Goal: Task Accomplishment & Management: Use online tool/utility

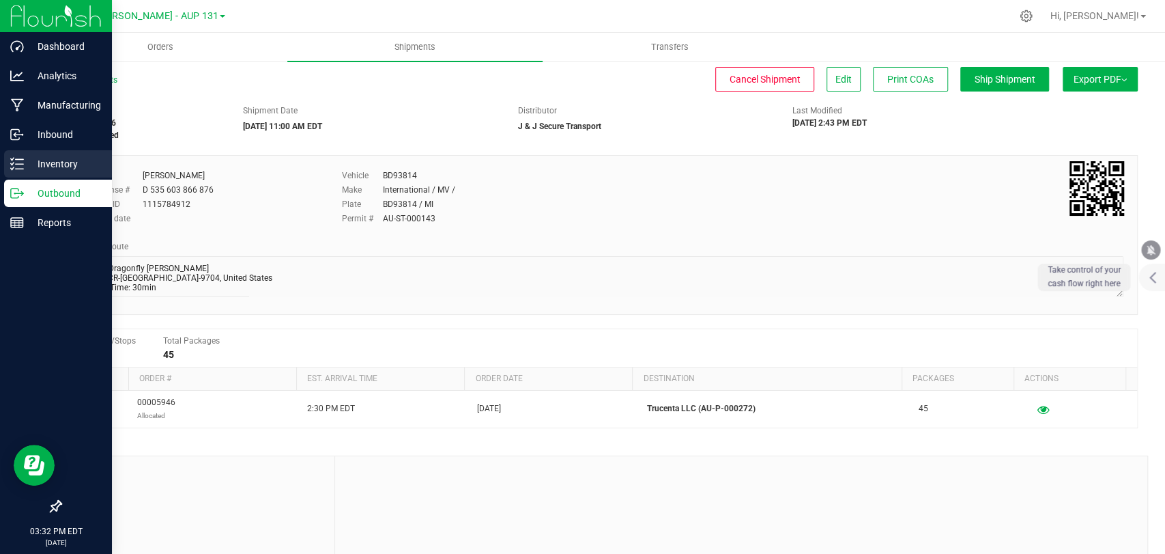
click at [63, 174] on div "Inventory" at bounding box center [58, 163] width 108 height 27
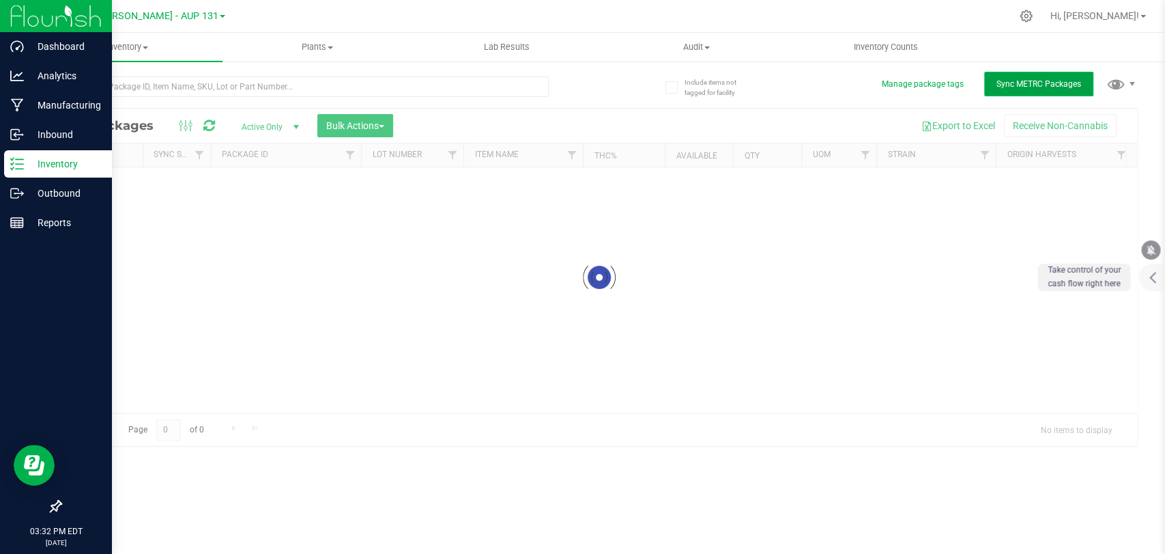
click at [1043, 79] on span "Sync METRC Packages" at bounding box center [1039, 84] width 85 height 10
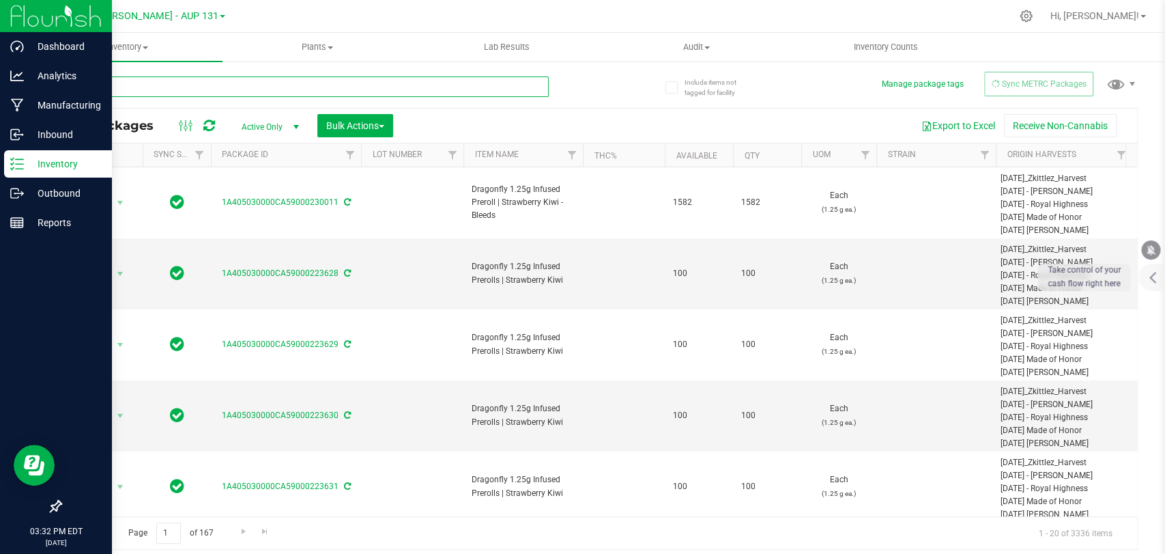
click at [158, 85] on input "text" at bounding box center [304, 86] width 489 height 20
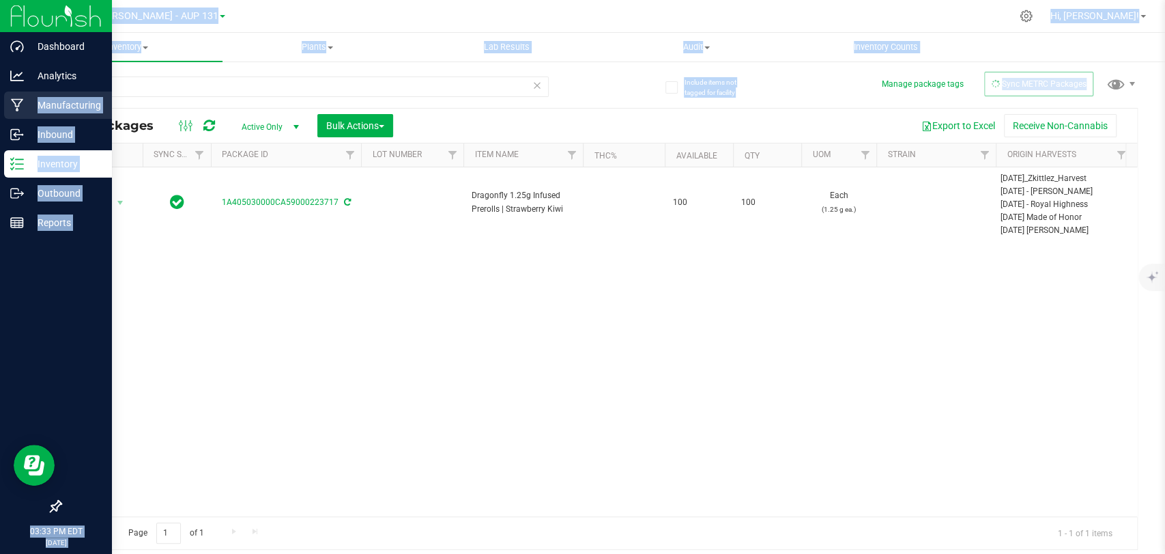
drag, startPoint x: 307, startPoint y: 75, endPoint x: 0, endPoint y: 98, distance: 308.1
click at [0, 98] on div "Dashboard Analytics Manufacturing Inbound Inventory Outbound Reports 03:33 PM E…" at bounding box center [582, 277] width 1165 height 554
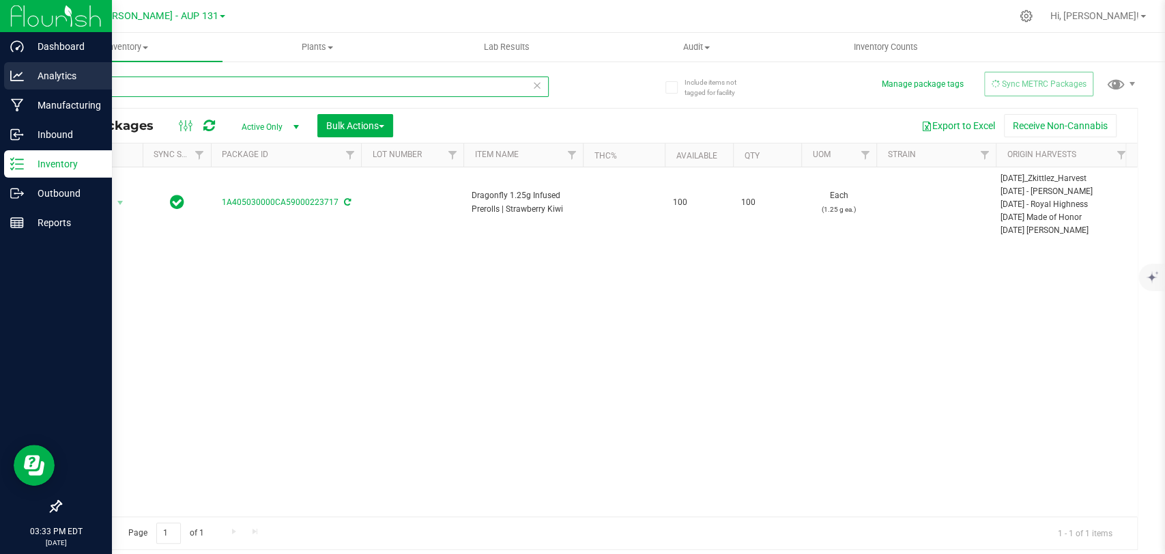
drag, startPoint x: 152, startPoint y: 85, endPoint x: 0, endPoint y: 89, distance: 152.3
click at [0, 89] on div "Dashboard Analytics Manufacturing Inbound Inventory Outbound Reports 03:33 PM E…" at bounding box center [582, 277] width 1165 height 554
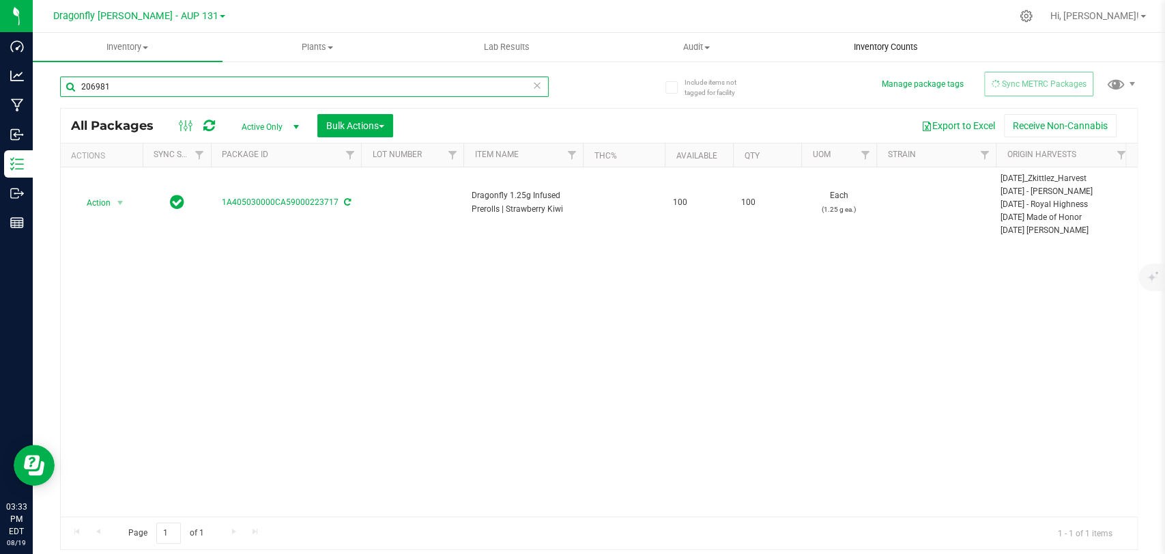
type input "206981"
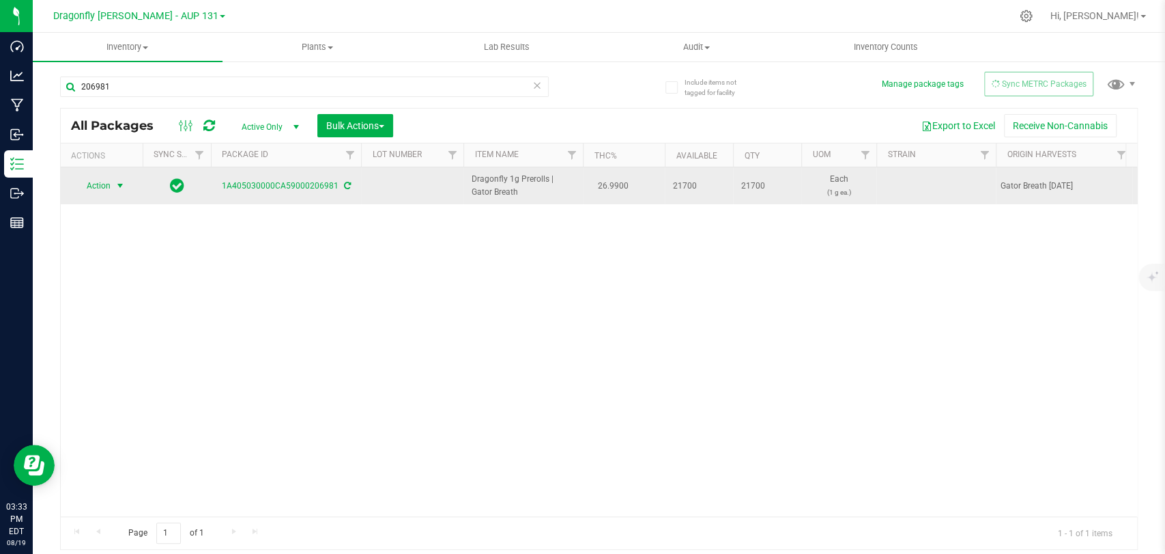
click at [117, 185] on span "select" at bounding box center [120, 185] width 11 height 11
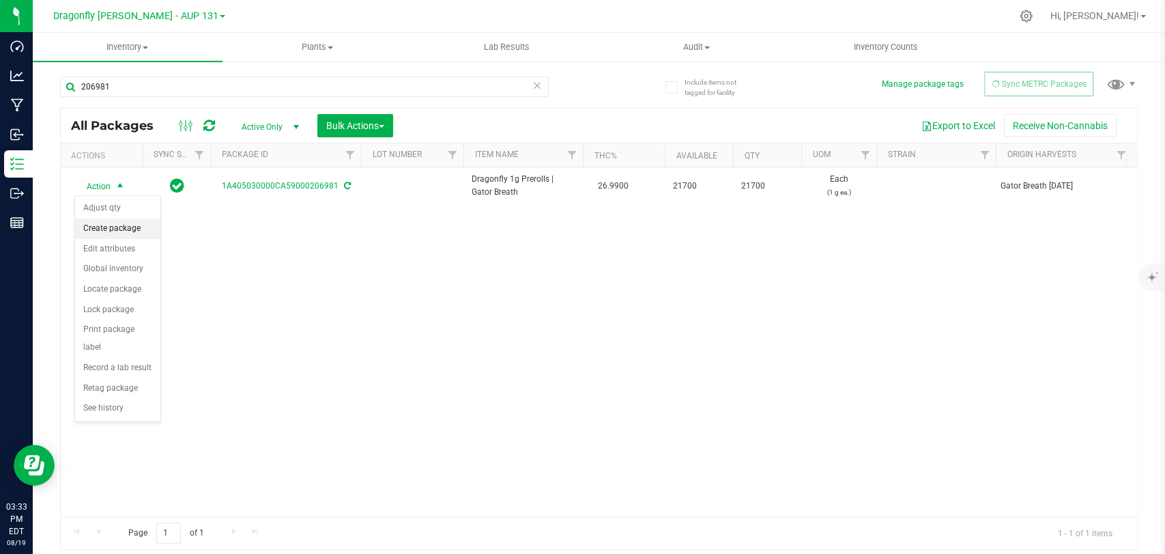
click at [116, 236] on li "Create package" at bounding box center [117, 228] width 85 height 20
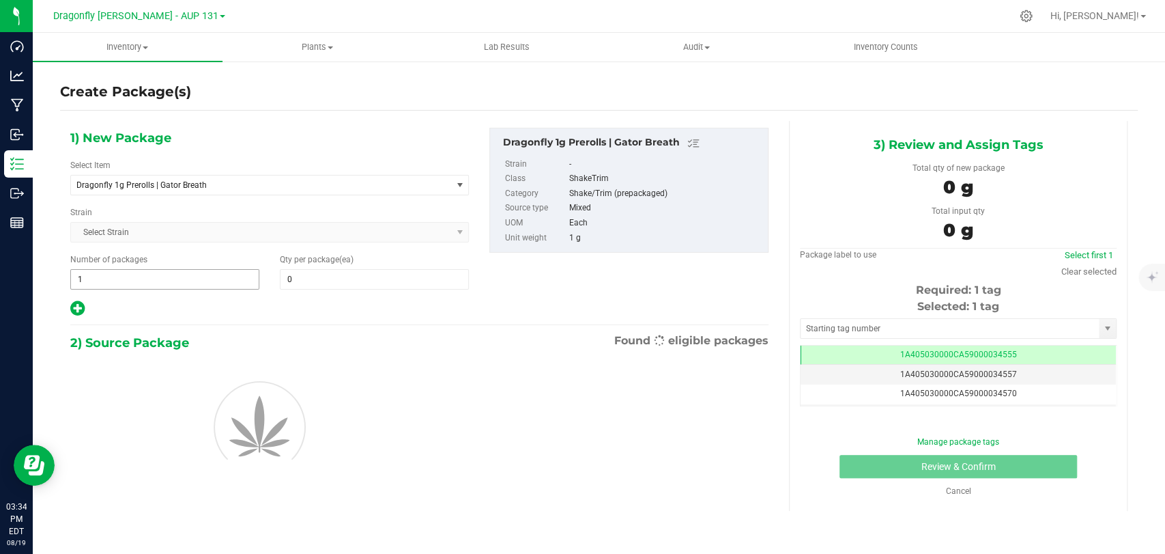
type input "0"
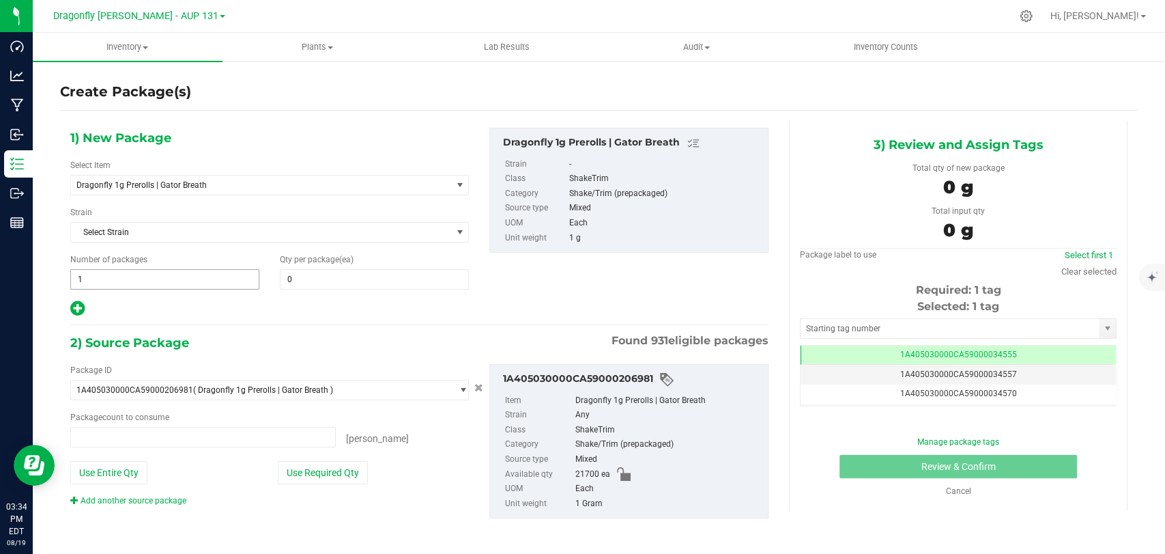
type input "0 ea"
click at [169, 180] on span "Dragonfly 1g Prerolls | Gator Breath" at bounding box center [253, 185] width 354 height 10
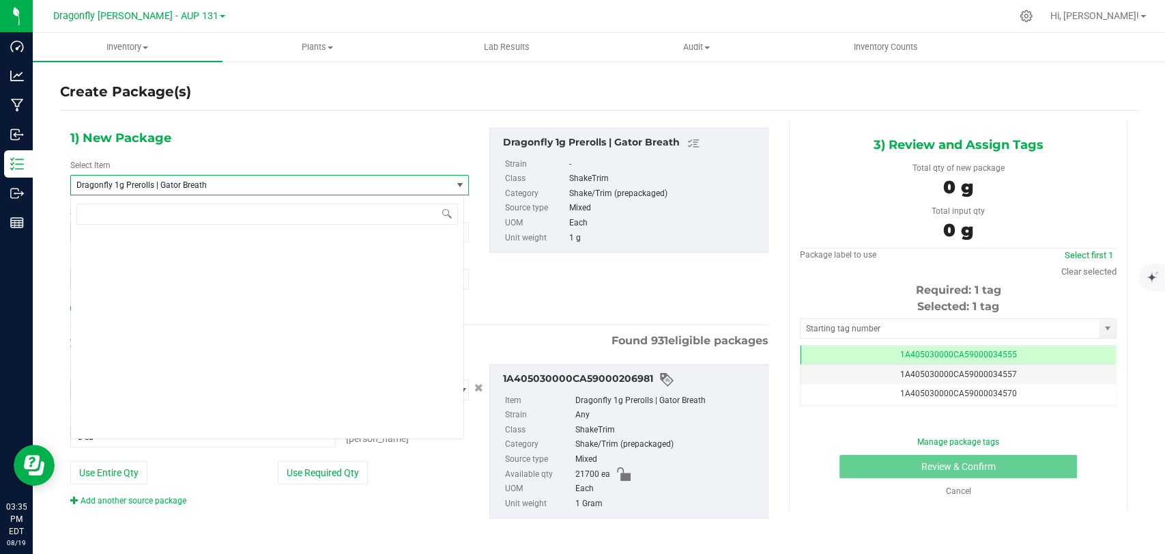
scroll to position [30965, 0]
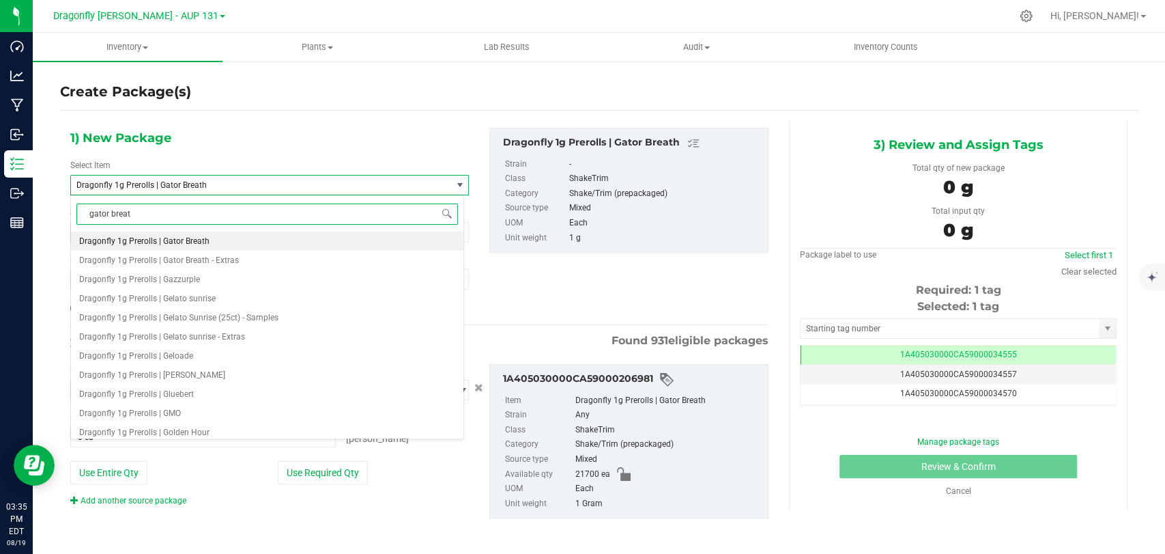
type input "gator breath"
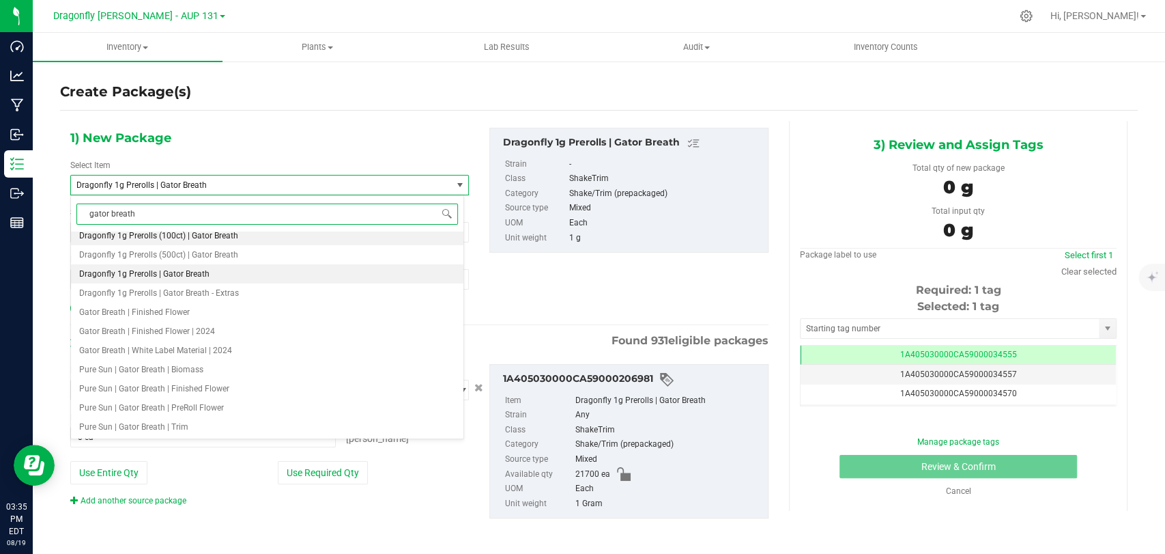
scroll to position [0, 0]
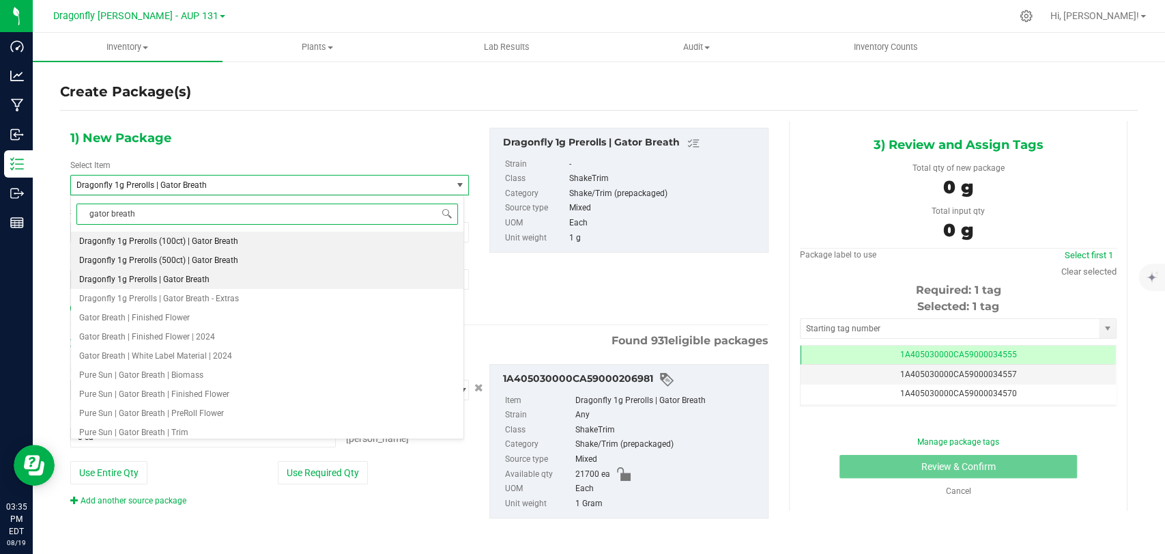
click at [315, 268] on li "Dragonfly 1g Prerolls (500ct) | Gator Breath" at bounding box center [267, 260] width 393 height 19
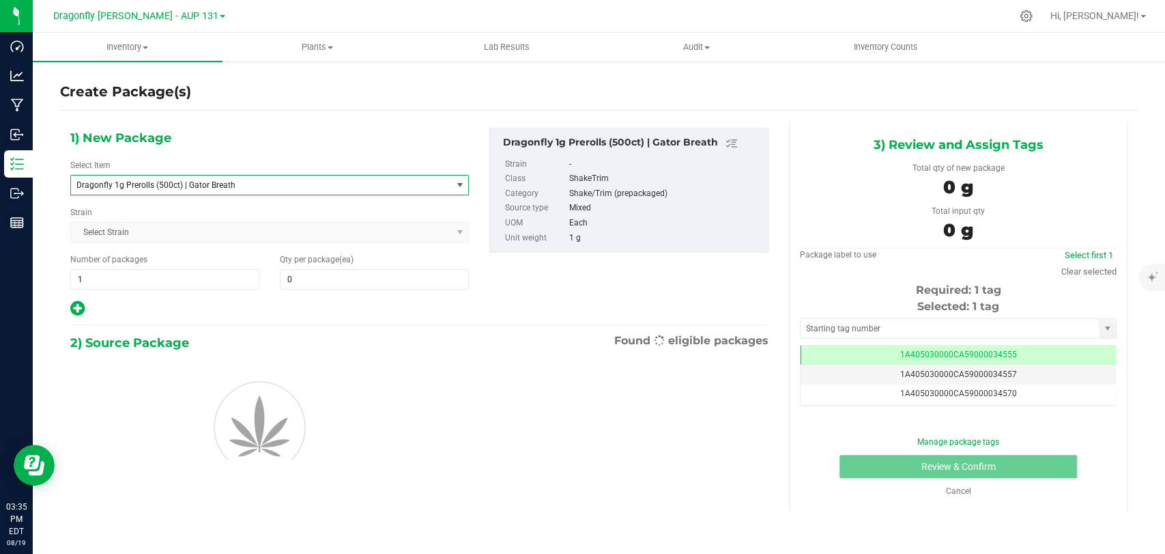
type input "0"
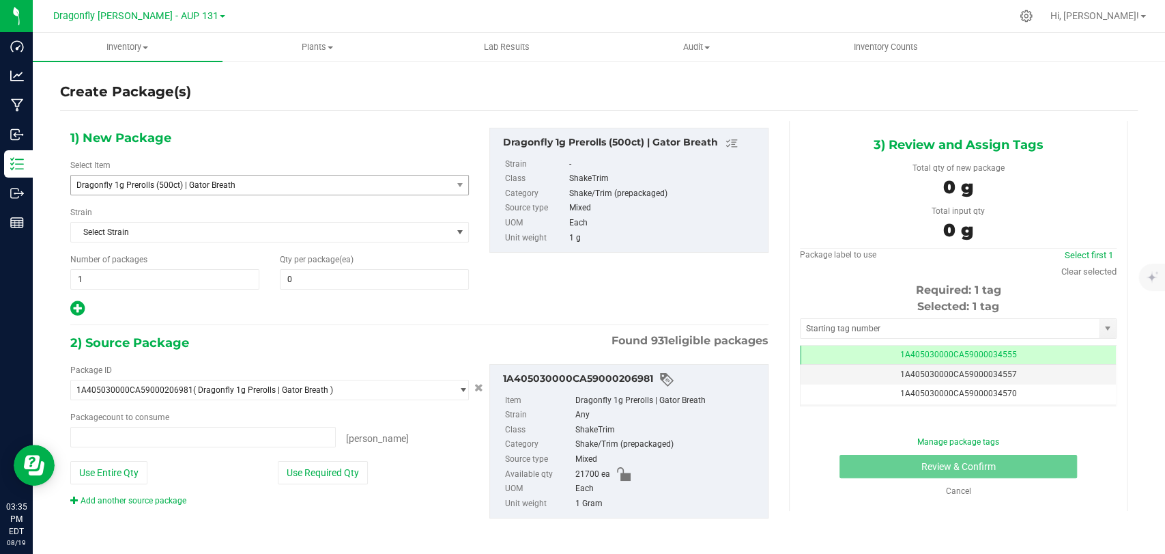
type input "0 ea"
click at [240, 274] on span "1 1" at bounding box center [164, 279] width 189 height 20
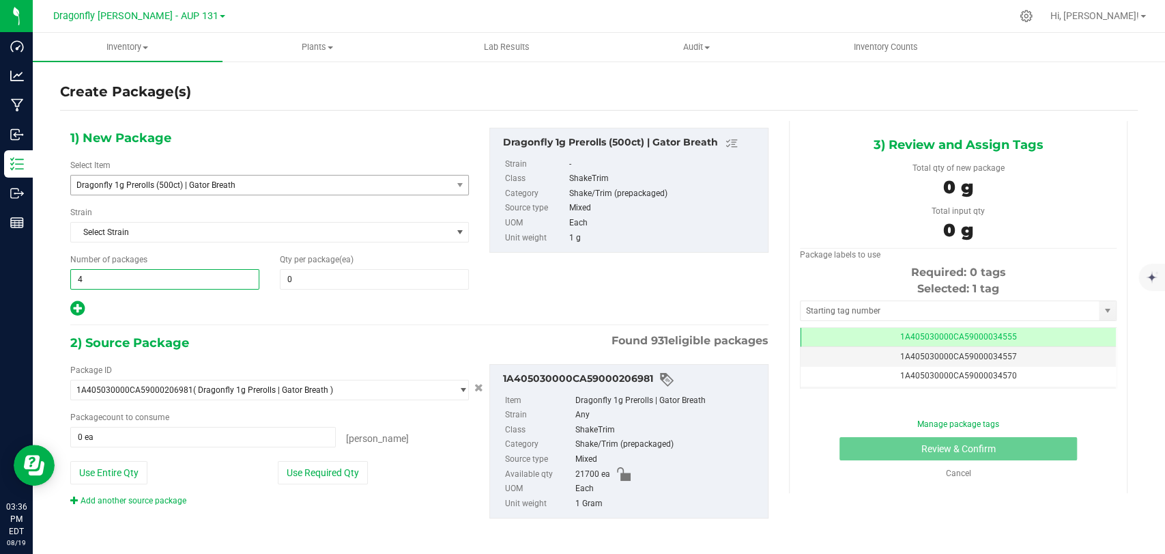
type input "43"
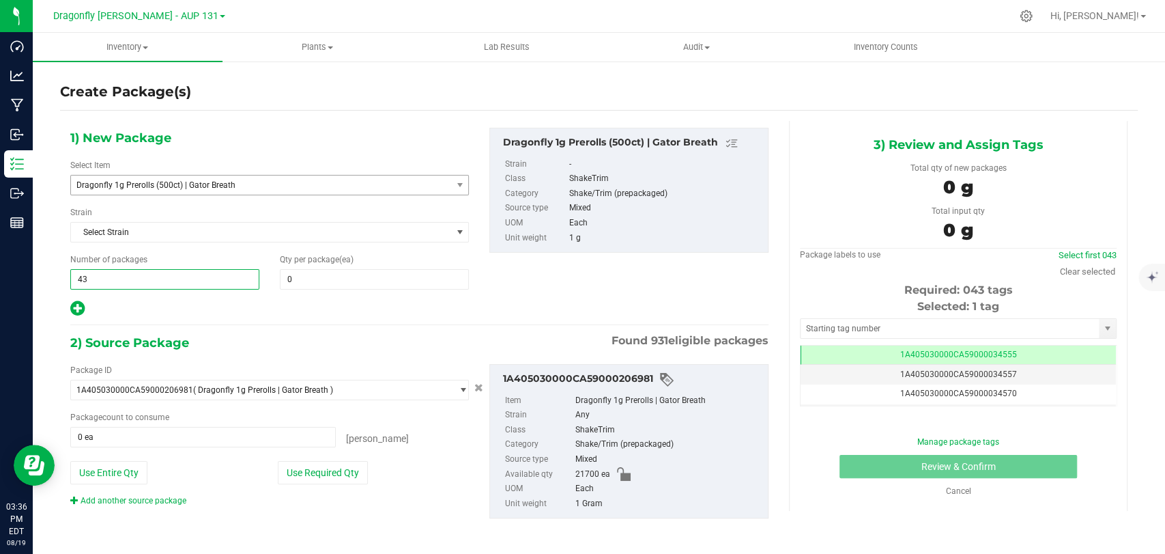
type input "43"
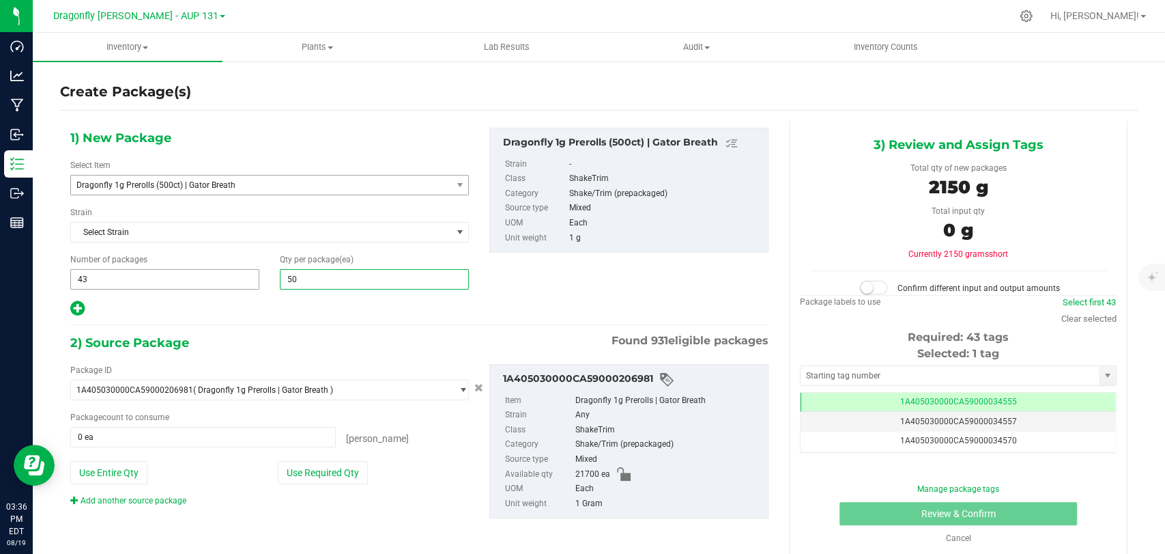
type input "500"
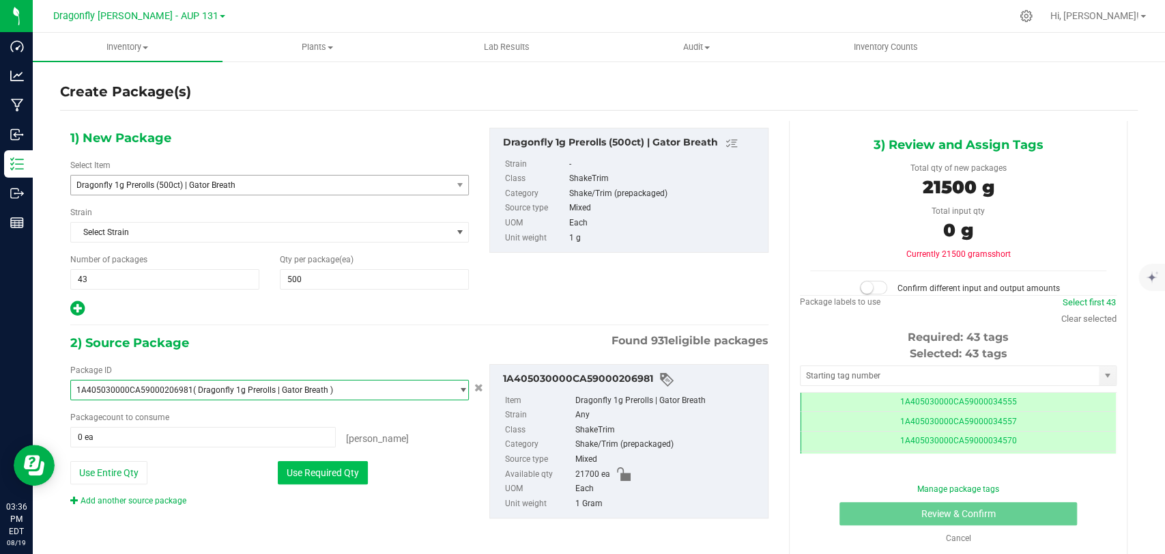
scroll to position [0, 0]
click at [317, 466] on button "Use Required Qty" at bounding box center [323, 472] width 90 height 23
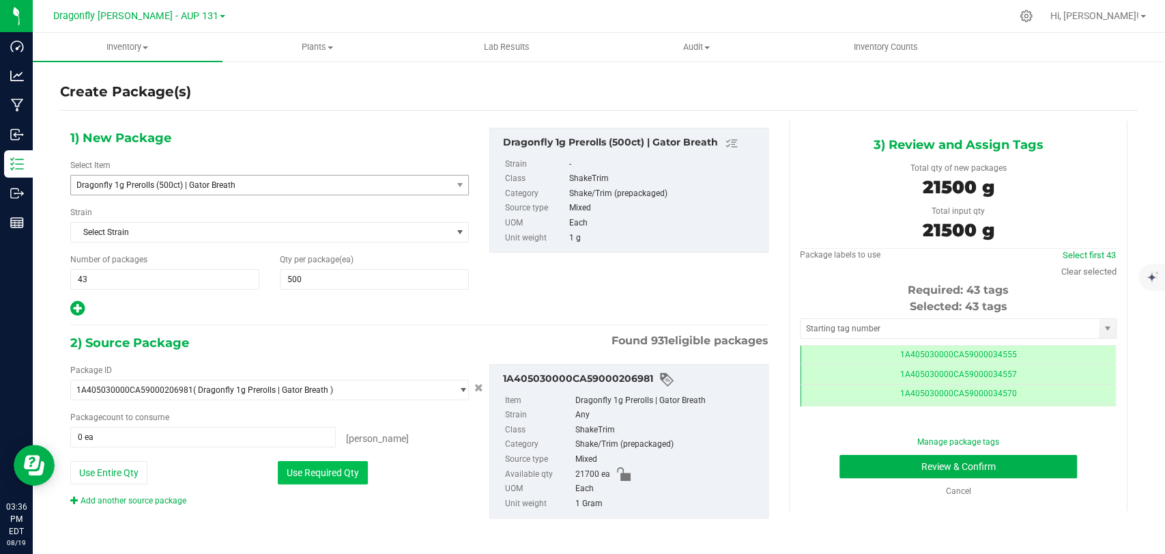
type input "21500 ea"
click at [898, 336] on input "text" at bounding box center [950, 328] width 298 height 19
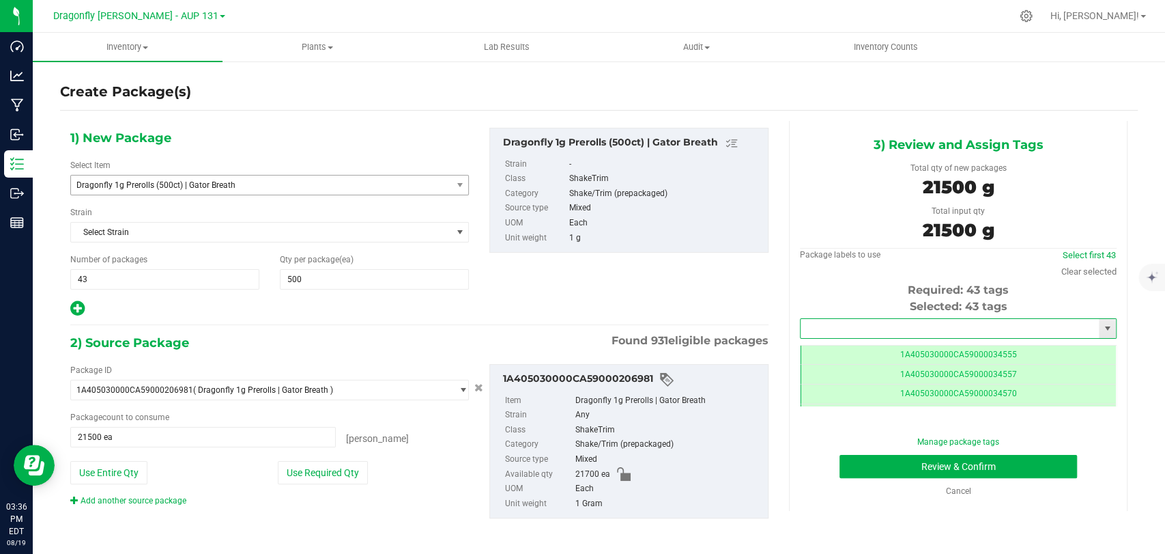
click at [889, 331] on input "text" at bounding box center [950, 328] width 298 height 19
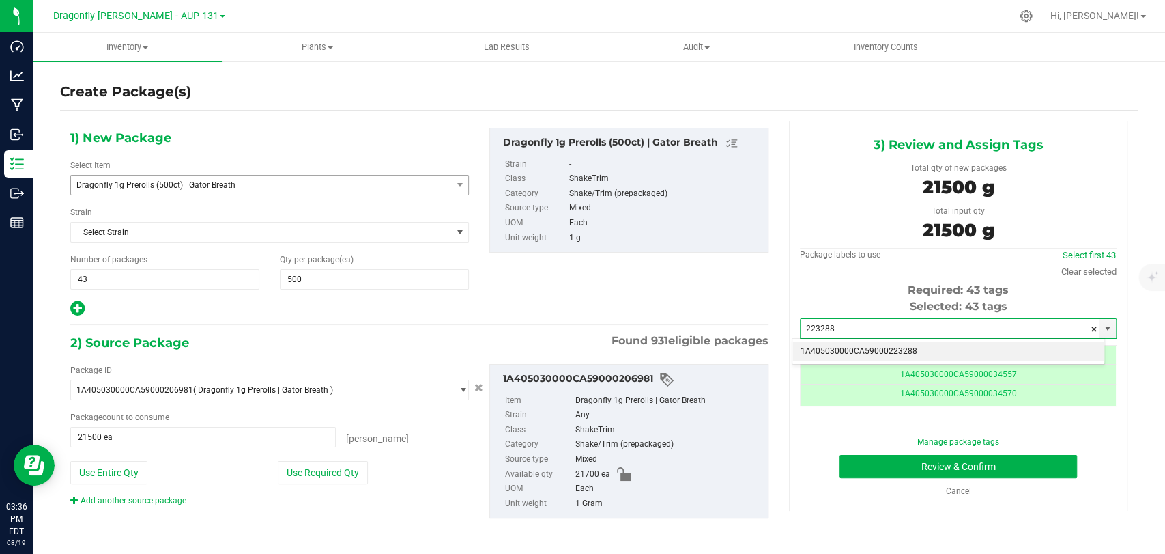
click at [868, 354] on li "1A405030000CA59000223288" at bounding box center [949, 351] width 312 height 20
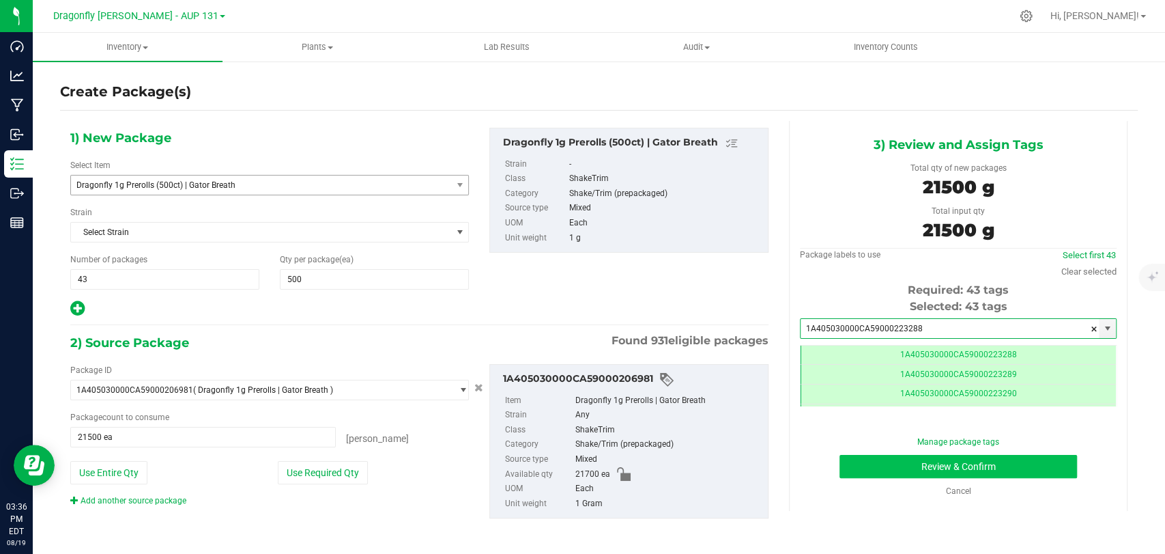
type input "1A405030000CA59000223288"
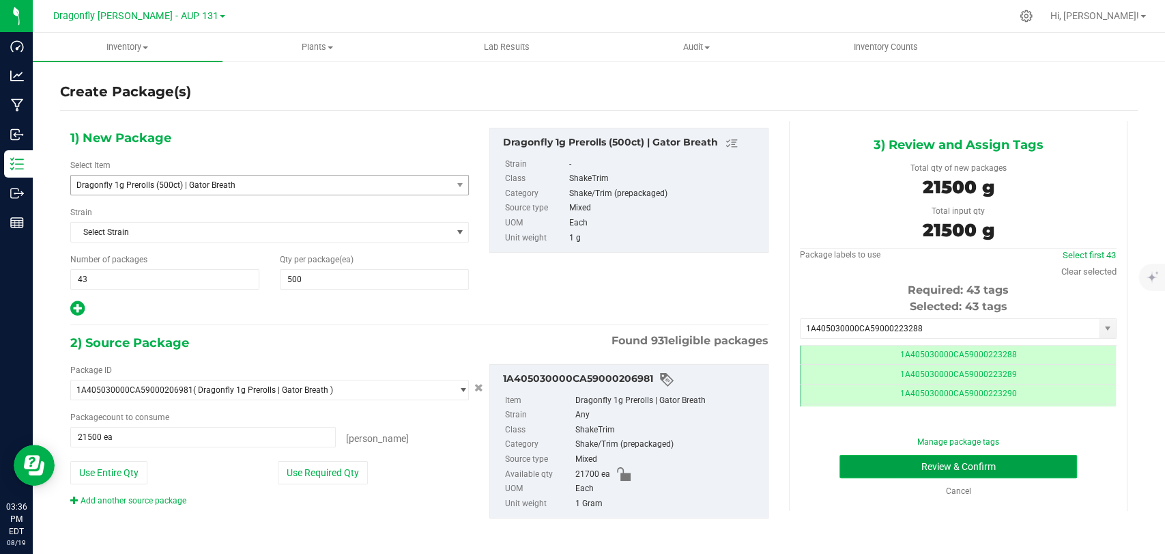
click at [885, 464] on button "Review & Confirm" at bounding box center [958, 466] width 237 height 23
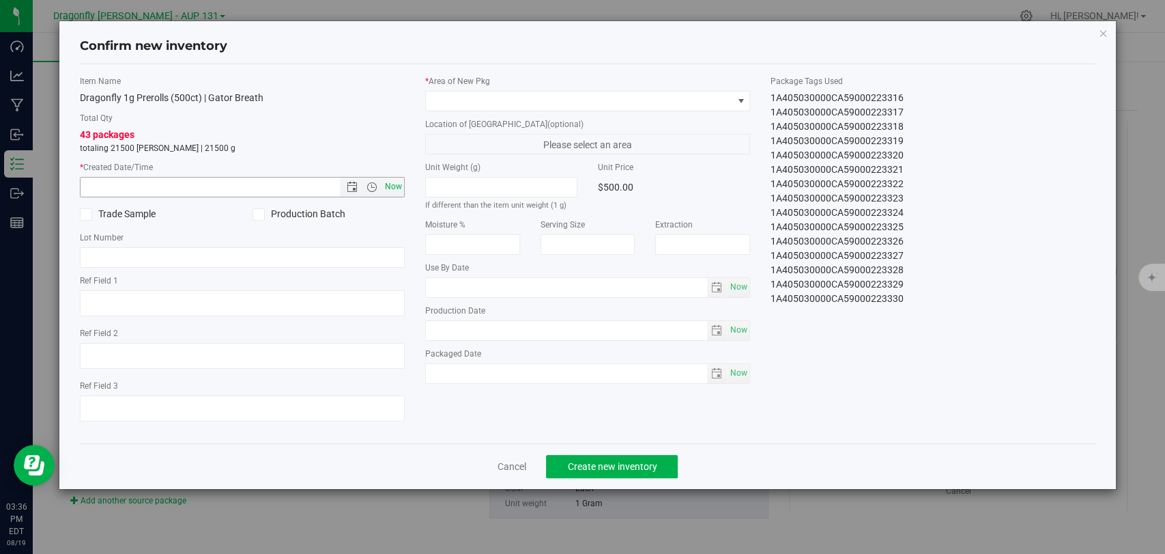
click at [393, 189] on span "Now" at bounding box center [393, 187] width 23 height 20
type input "[DATE] 3:36 PM"
click at [638, 99] on span at bounding box center [579, 100] width 307 height 19
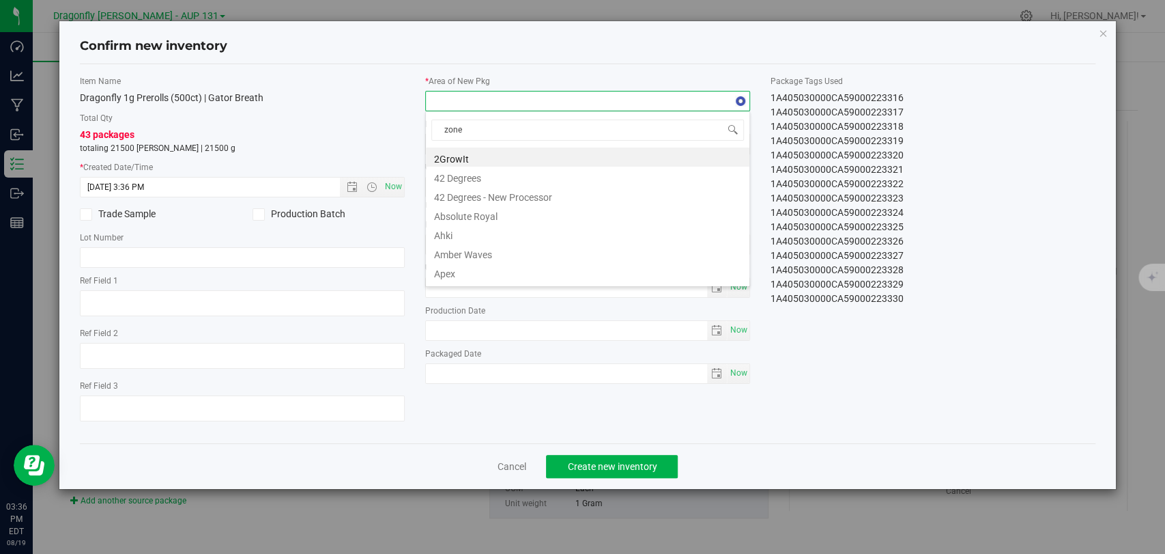
type input "zone 1"
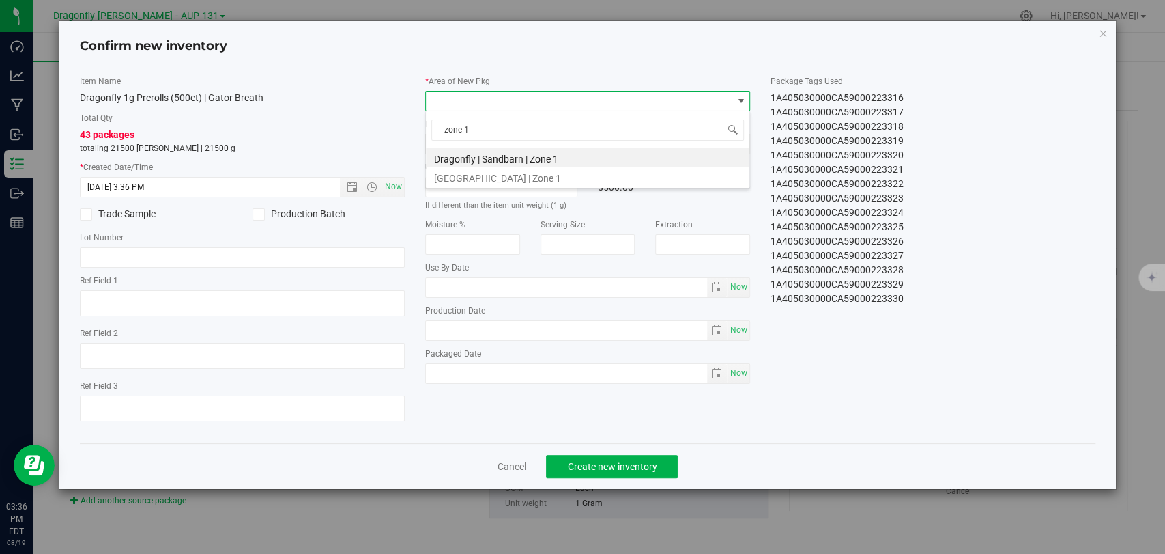
click at [606, 160] on li "Dragonfly | Sandbarn | Zone 1" at bounding box center [588, 156] width 324 height 19
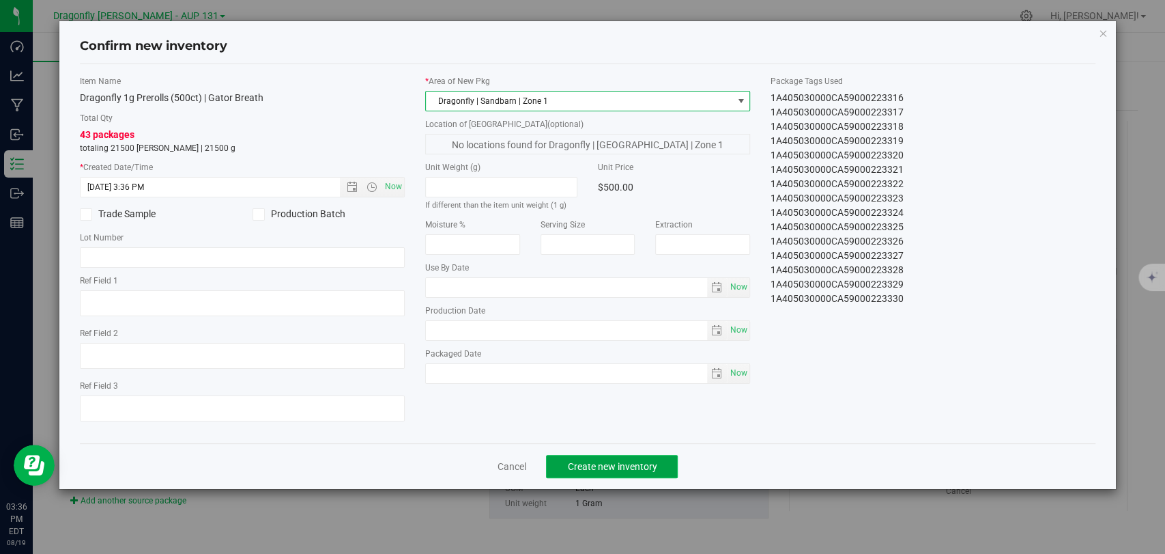
click at [603, 468] on span "Create new inventory" at bounding box center [611, 466] width 89 height 11
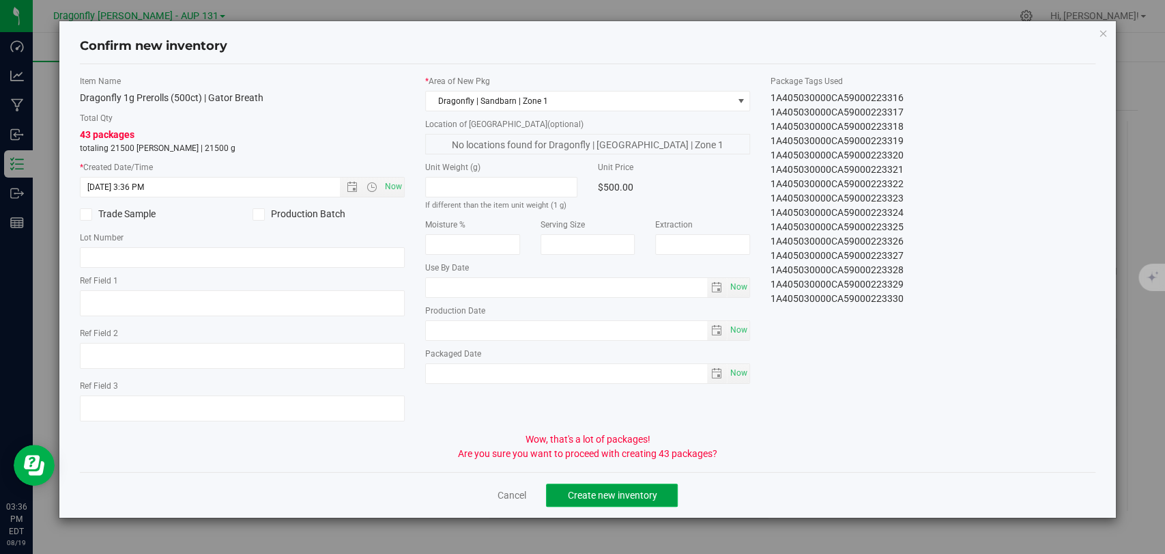
click at [623, 489] on span "Create new inventory" at bounding box center [611, 494] width 89 height 11
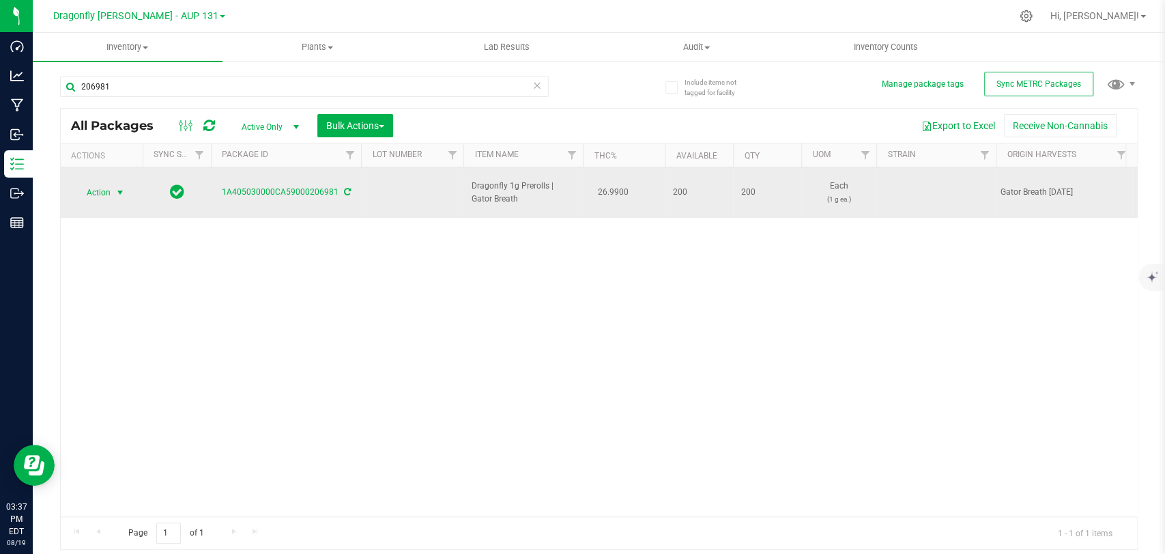
click at [100, 185] on span "Action" at bounding box center [92, 192] width 37 height 19
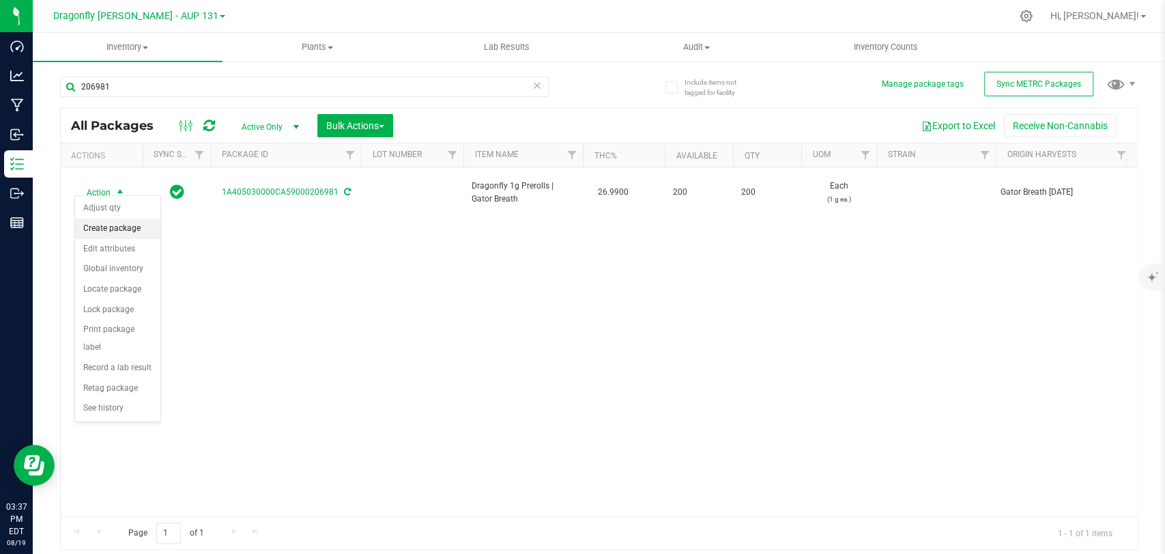
click at [94, 219] on li "Create package" at bounding box center [117, 228] width 85 height 20
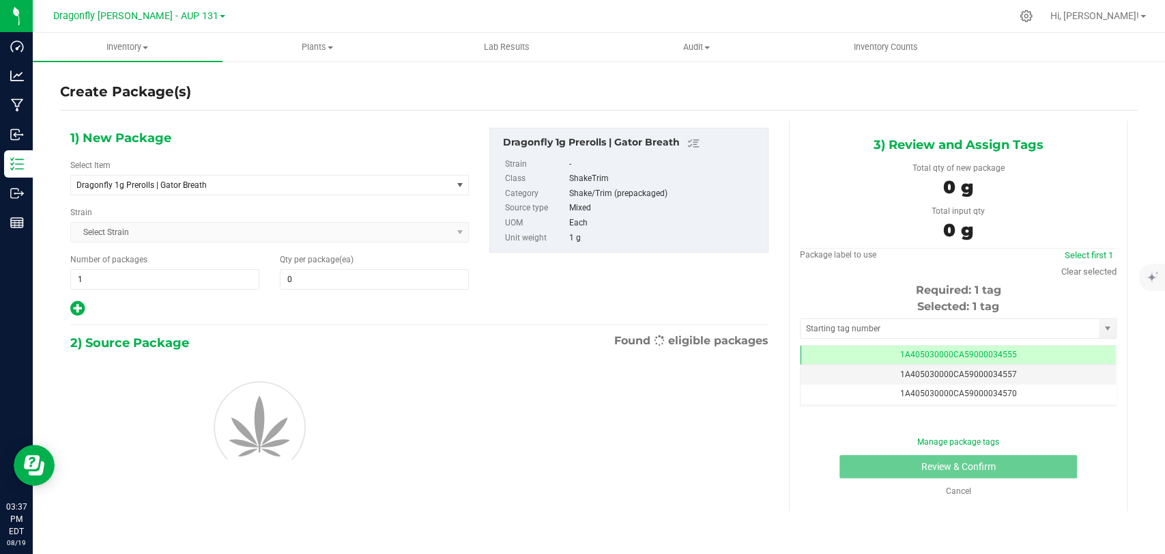
type input "0"
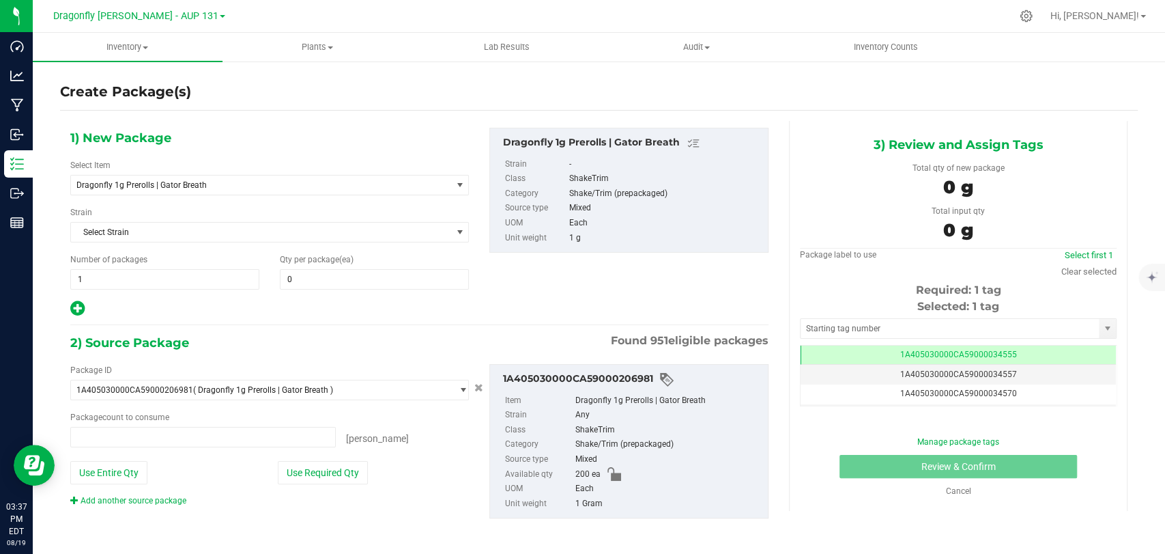
type input "0 ea"
click at [213, 167] on div "Select Item Dragonfly 1g Prerolls | Gator Breath 1.25g Rosin Infused Prerolls |…" at bounding box center [269, 177] width 399 height 36
click at [195, 180] on span "Dragonfly 1g Prerolls | Gator Breath" at bounding box center [253, 185] width 354 height 10
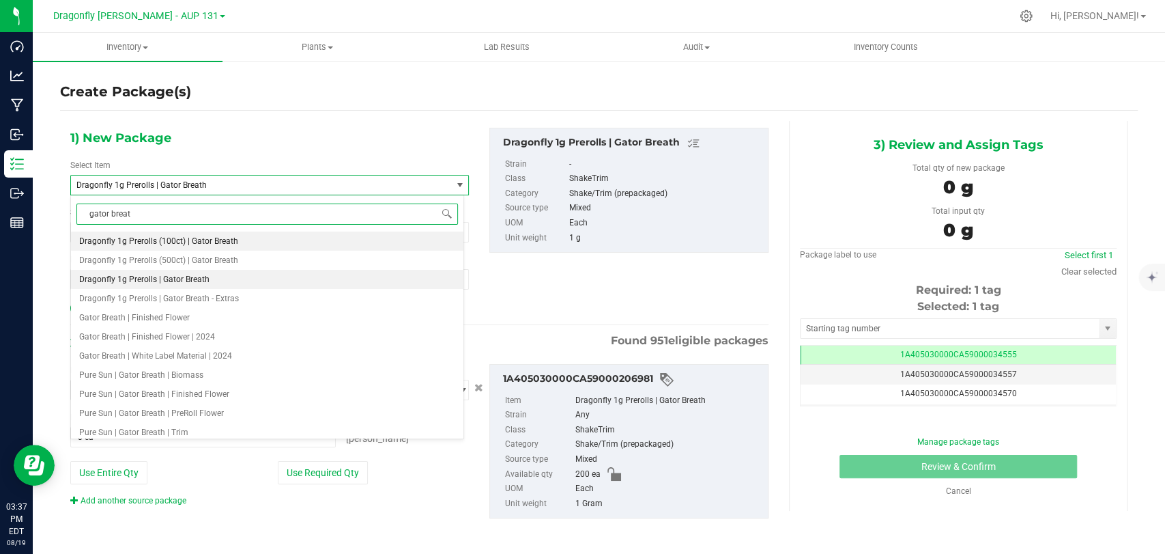
type input "gator breath"
click at [242, 247] on li "Dragonfly 1g Prerolls (100ct) | Gator Breath" at bounding box center [267, 240] width 393 height 19
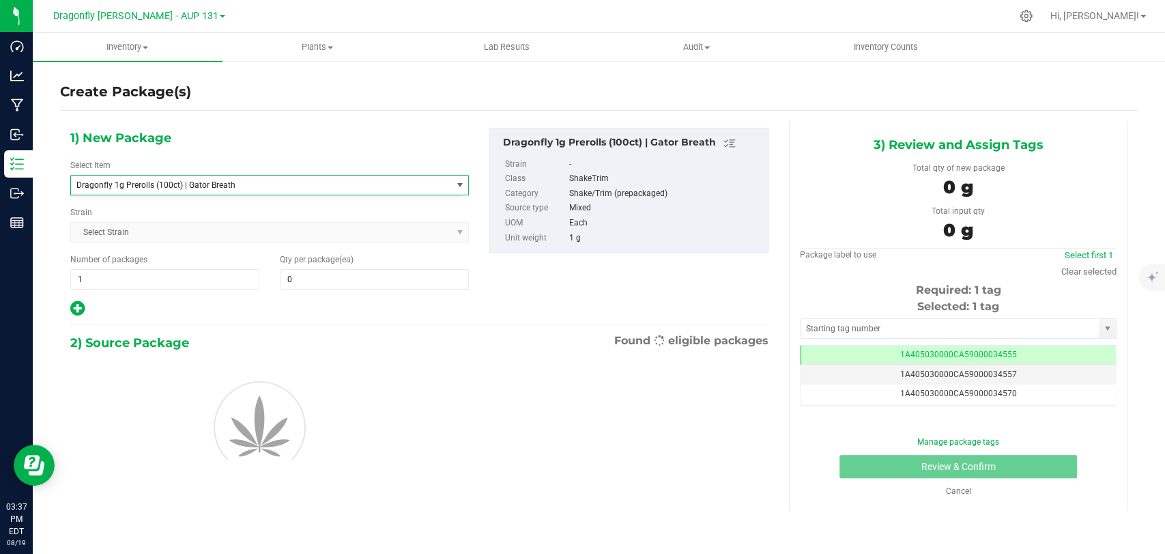
type input "0"
click at [308, 264] on div "Qty per package (ea) 0 0" at bounding box center [375, 271] width 210 height 36
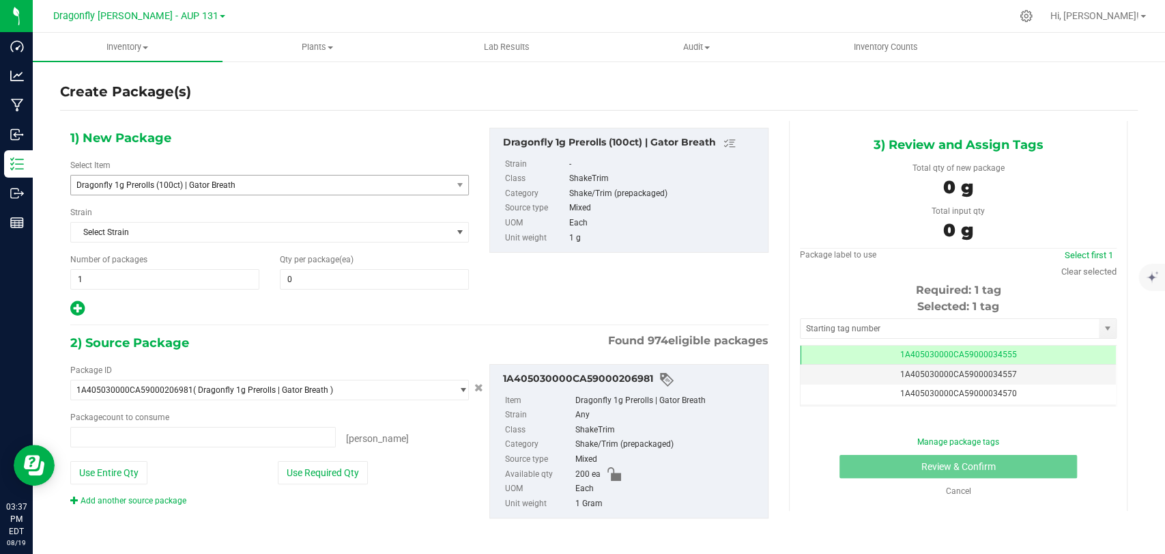
type input "0 ea"
click at [311, 272] on span at bounding box center [374, 279] width 189 height 20
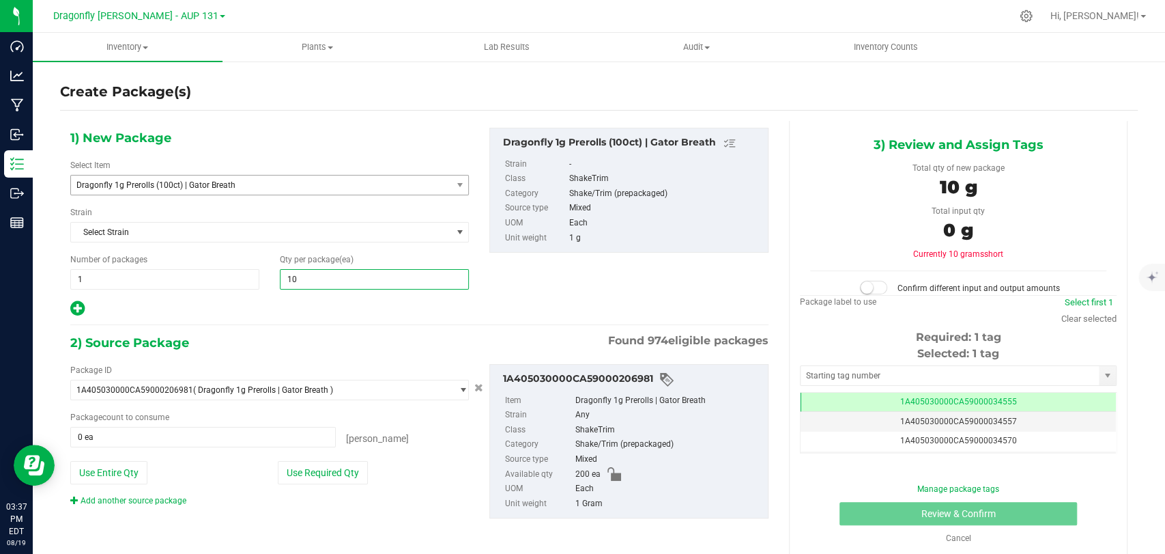
type input "100"
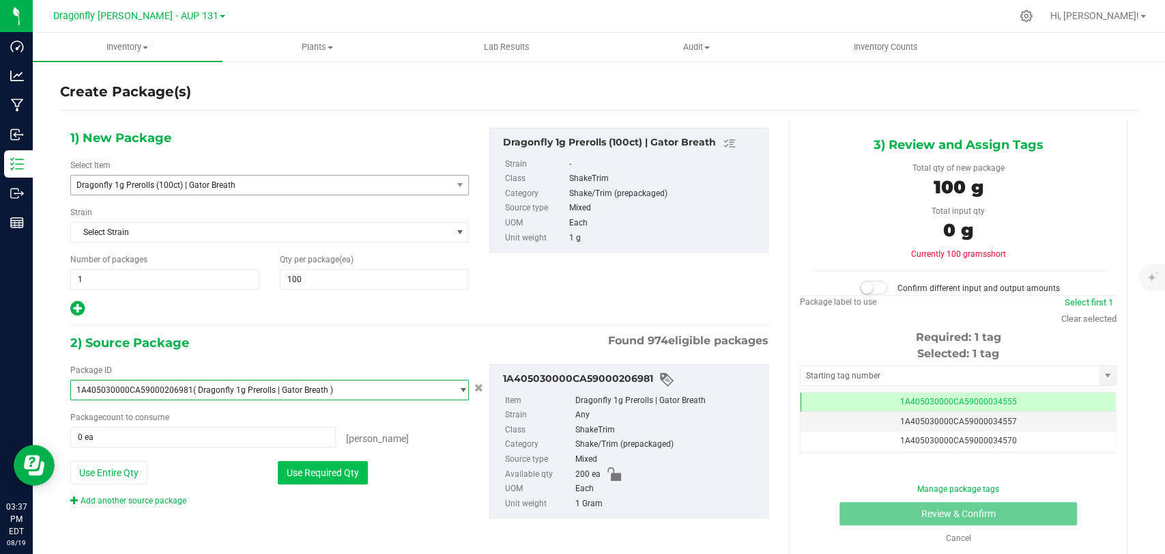
click at [322, 474] on button "Use Required Qty" at bounding box center [323, 472] width 90 height 23
type input "100 ea"
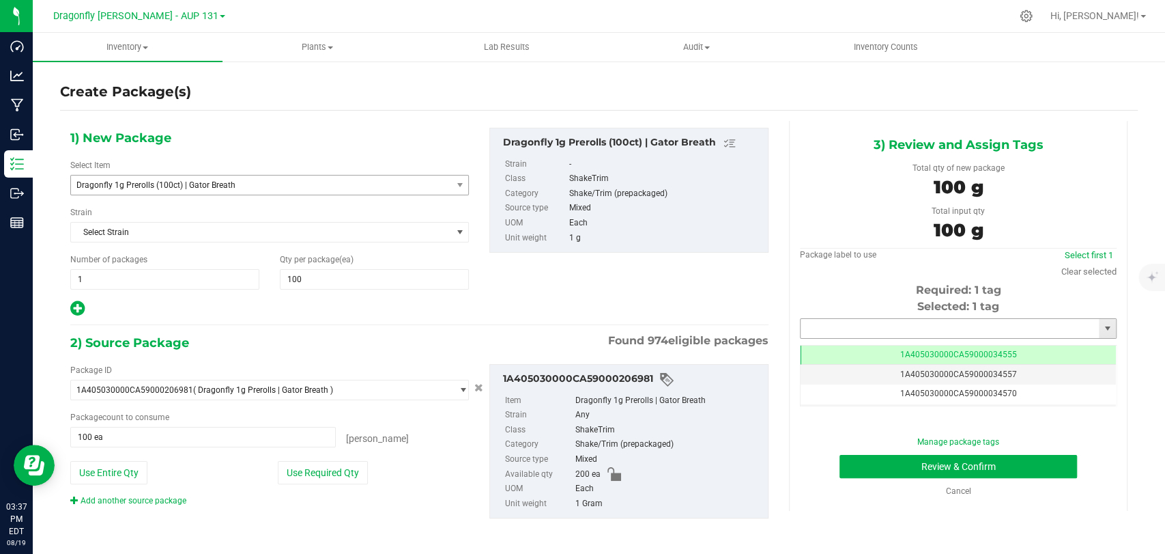
click at [881, 321] on input "text" at bounding box center [950, 328] width 298 height 19
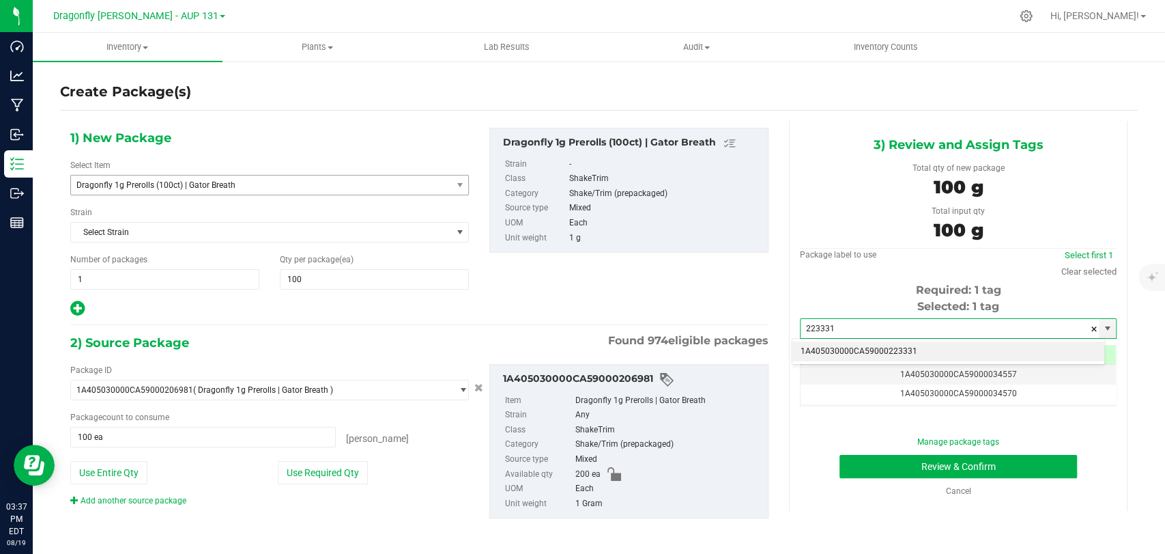
click at [861, 352] on li "1A405030000CA59000223331" at bounding box center [949, 351] width 312 height 20
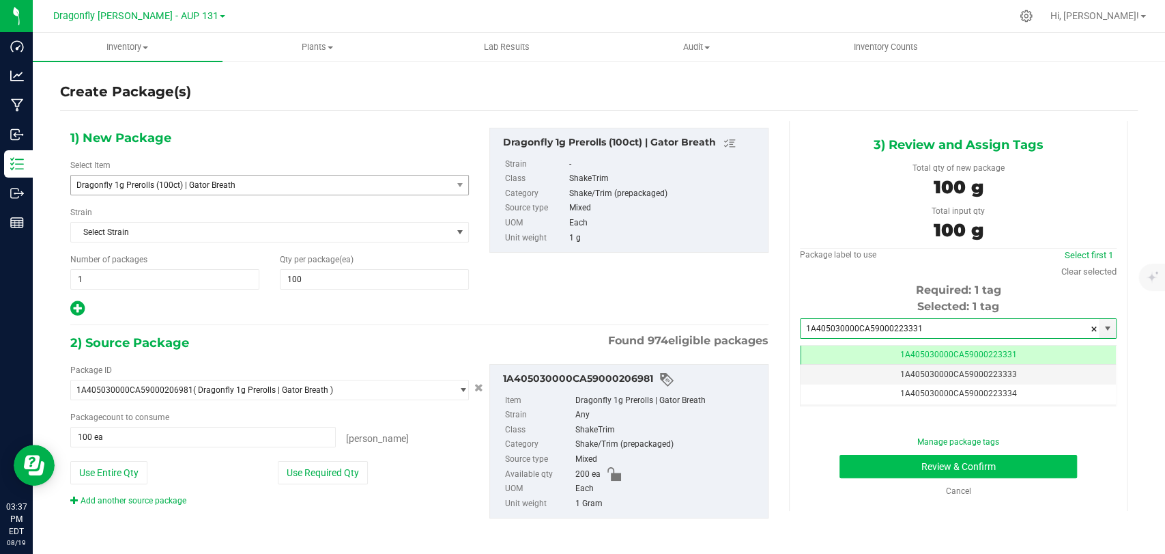
type input "1A405030000CA59000223331"
click at [869, 460] on button "Review & Confirm" at bounding box center [958, 466] width 237 height 23
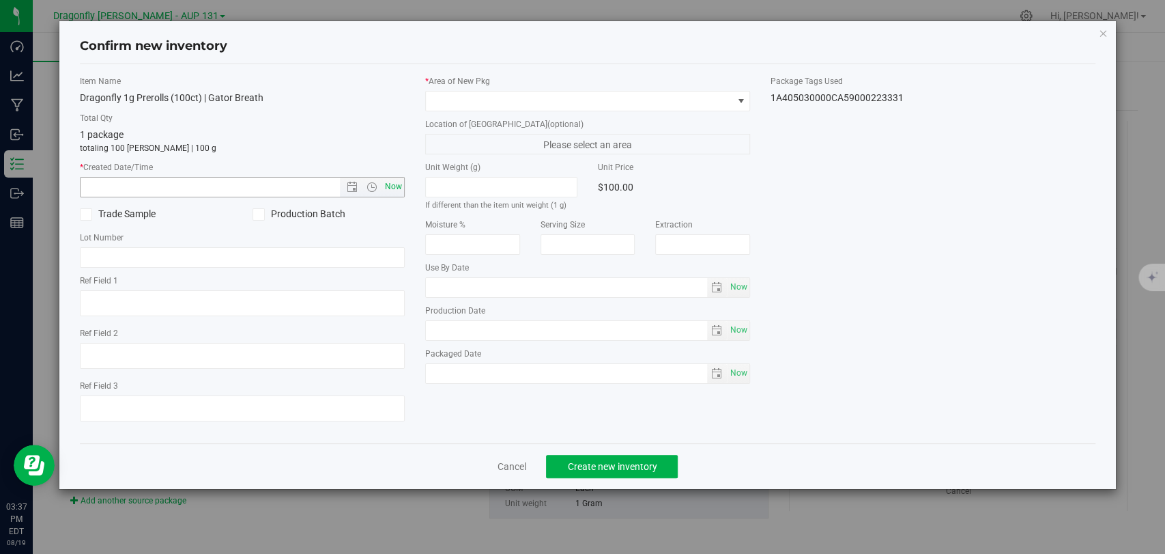
click at [395, 186] on span "Now" at bounding box center [393, 187] width 23 height 20
type input "[DATE] 3:37 PM"
click at [504, 79] on label "* Area of [GEOGRAPHIC_DATA]" at bounding box center [587, 81] width 325 height 12
click at [486, 109] on span at bounding box center [579, 100] width 307 height 19
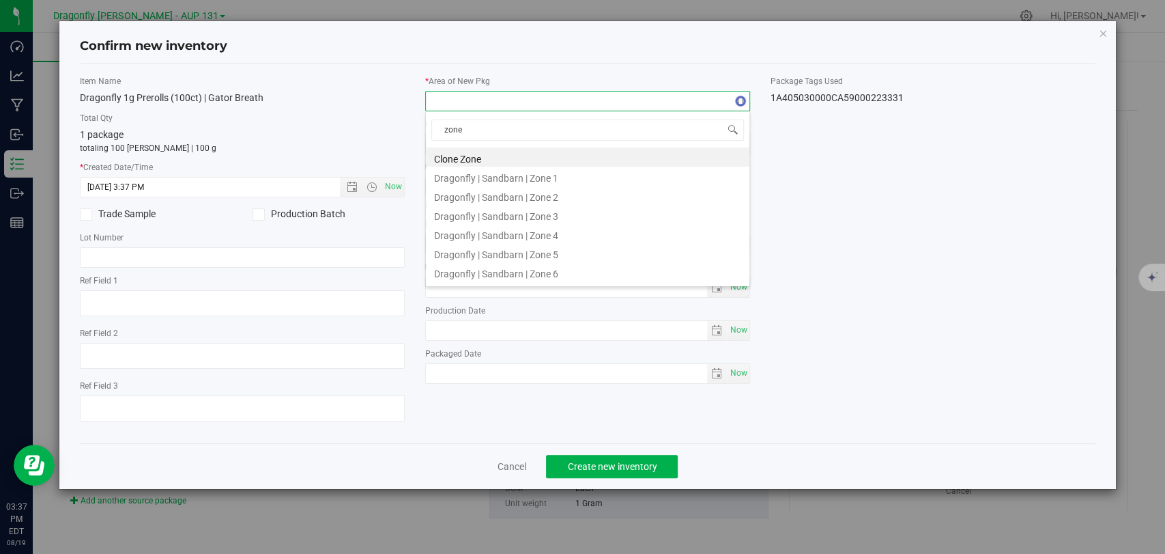
type input "zone 1"
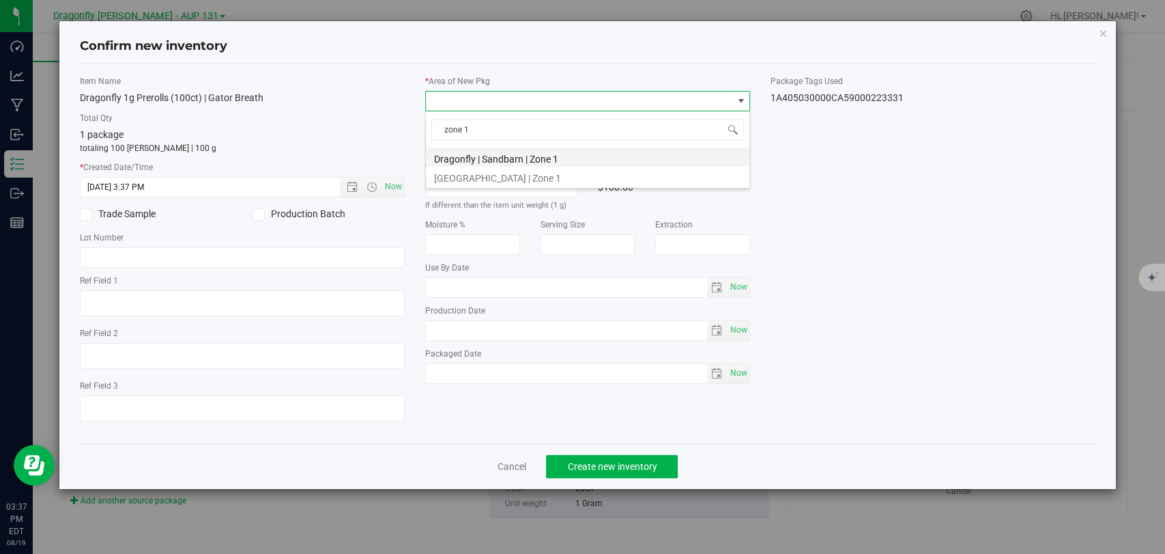
click at [508, 160] on li "Dragonfly | Sandbarn | Zone 1" at bounding box center [588, 156] width 324 height 19
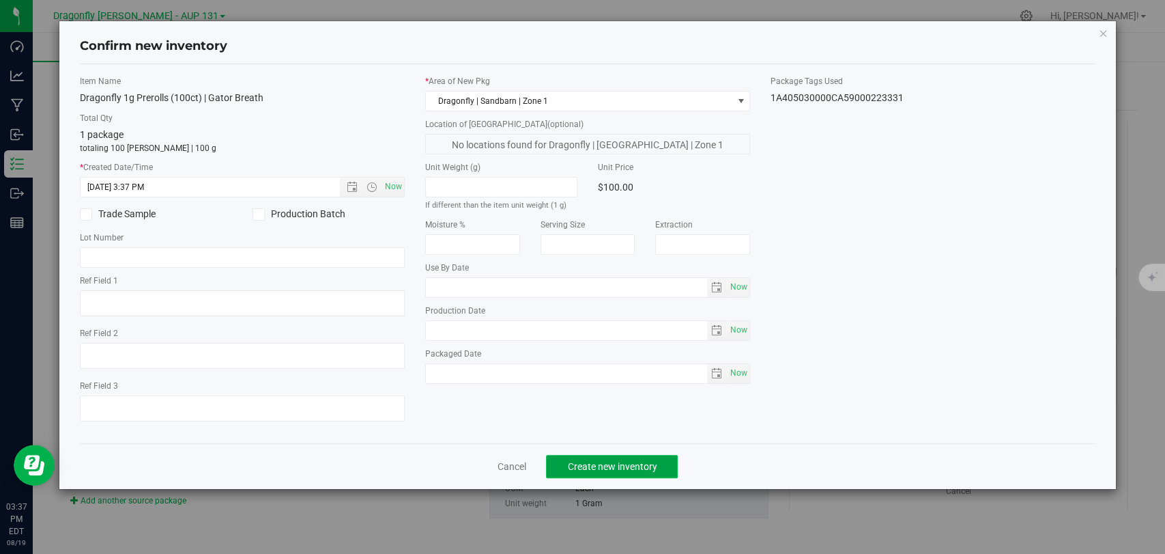
drag, startPoint x: 634, startPoint y: 472, endPoint x: 627, endPoint y: 473, distance: 7.6
click at [631, 472] on button "Create new inventory" at bounding box center [612, 466] width 132 height 23
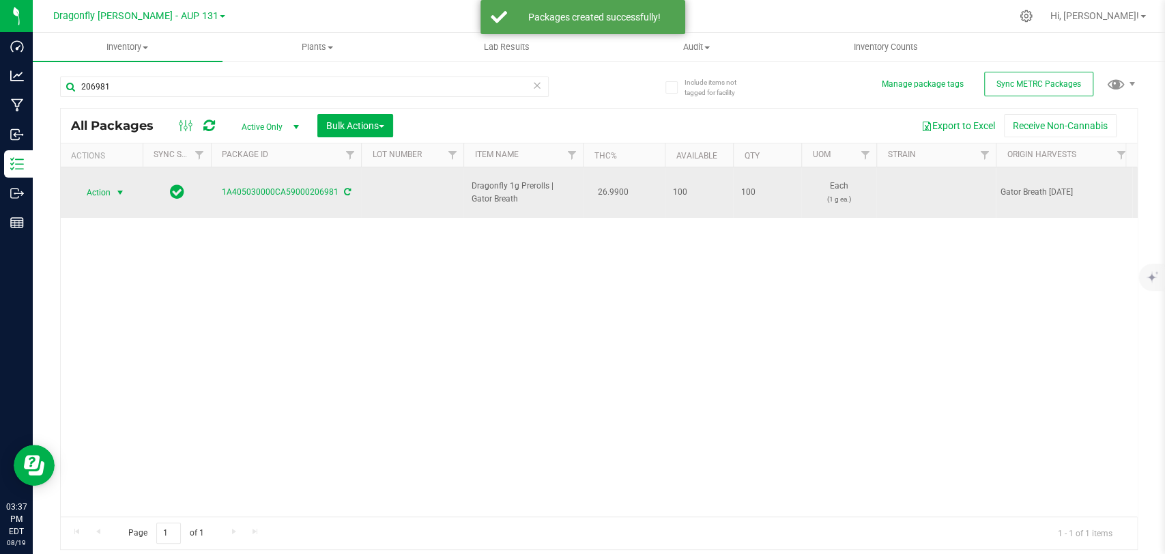
click at [96, 193] on span "Action" at bounding box center [92, 192] width 37 height 19
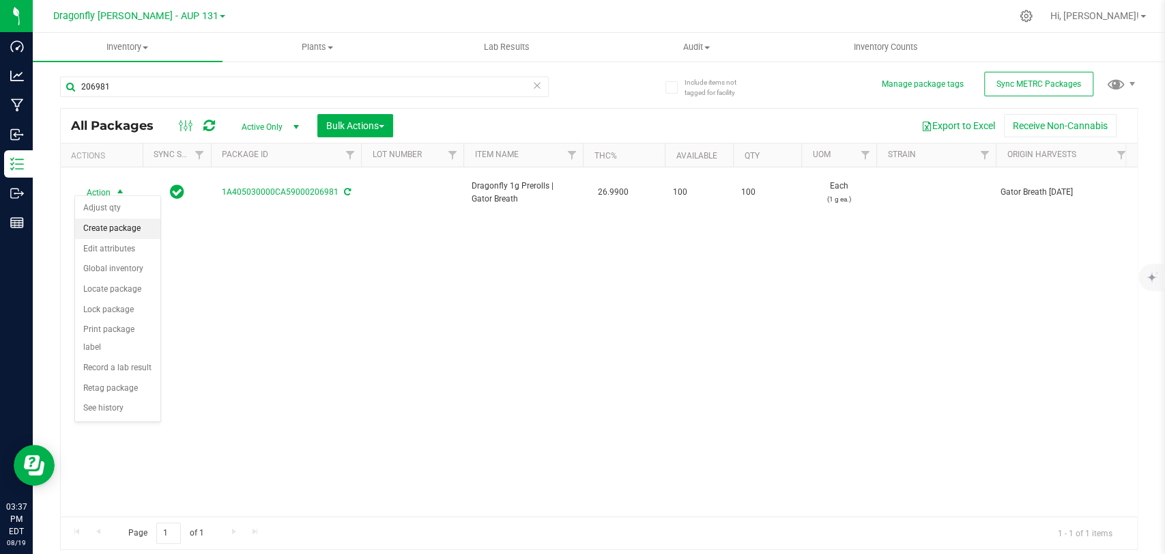
click at [105, 236] on li "Create package" at bounding box center [117, 228] width 85 height 20
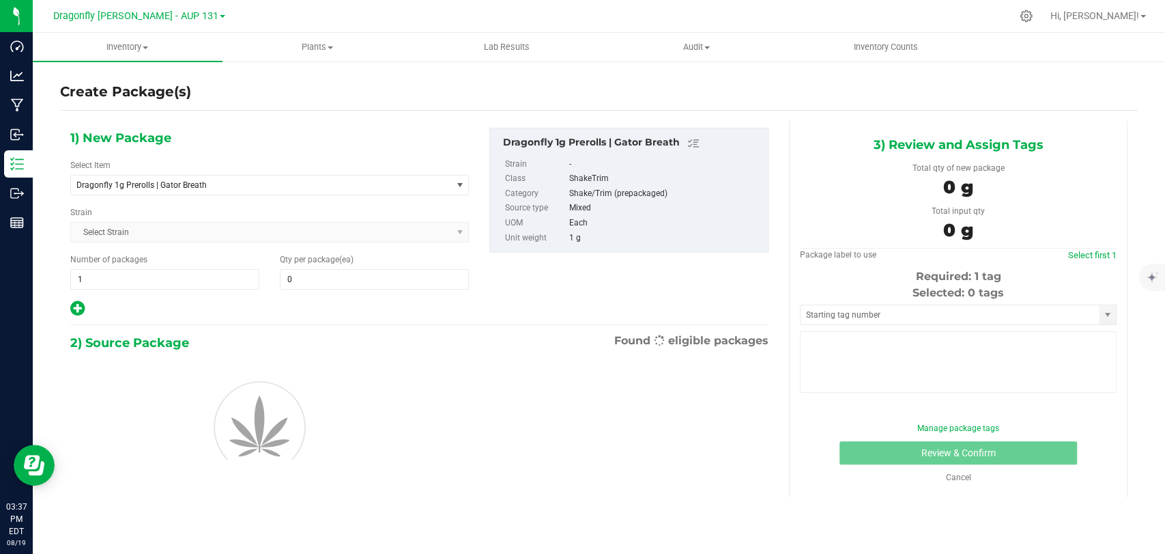
type input "0"
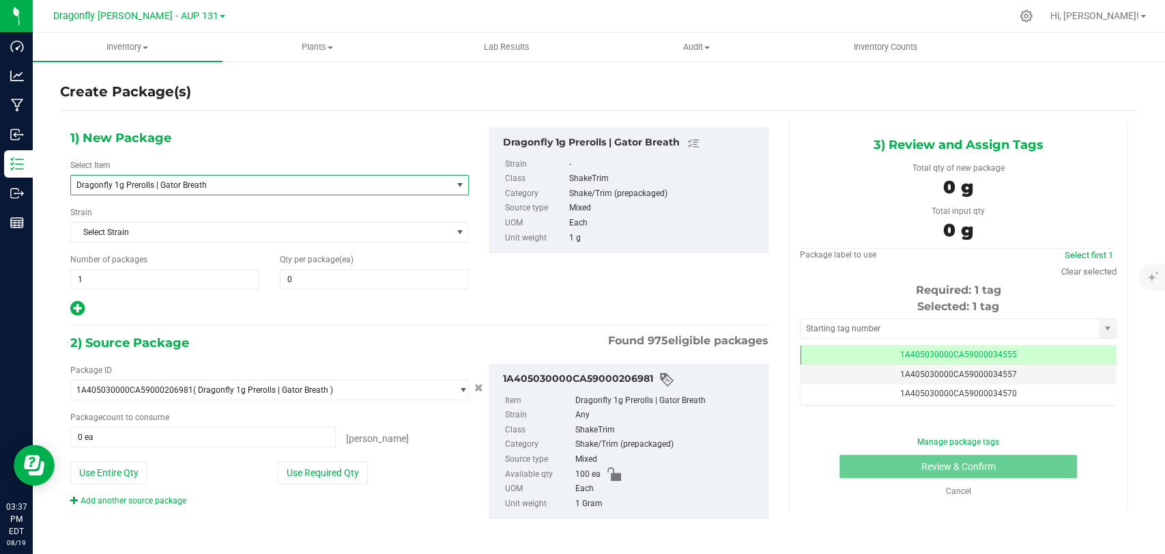
click at [146, 184] on span "Dragonfly 1g Prerolls | Gator Breath" at bounding box center [253, 185] width 354 height 10
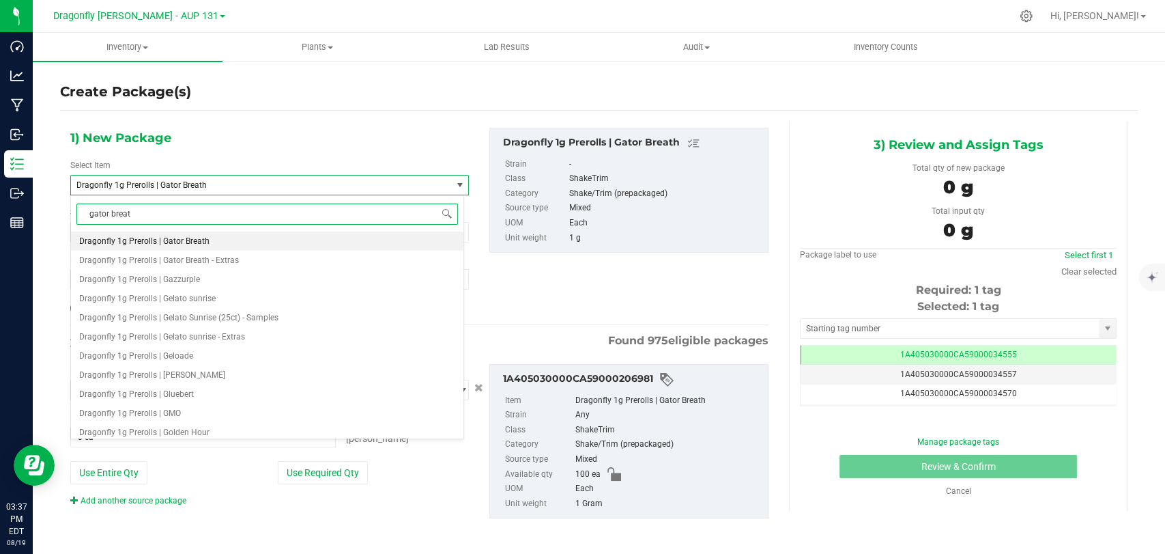
type input "gator breath"
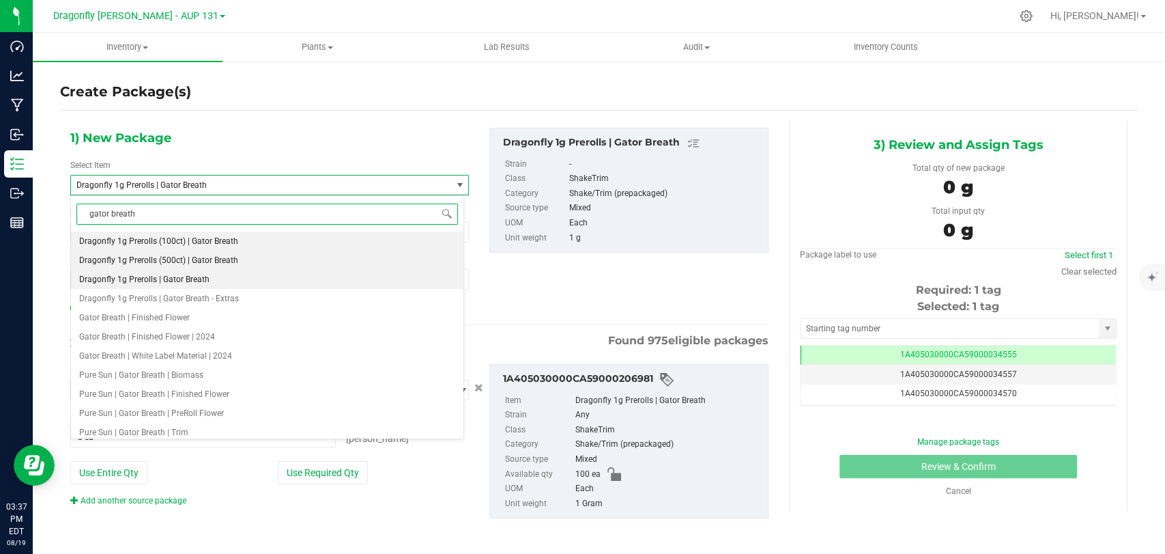
click at [165, 266] on li "Dragonfly 1g Prerolls (500ct) | Gator Breath" at bounding box center [267, 260] width 393 height 19
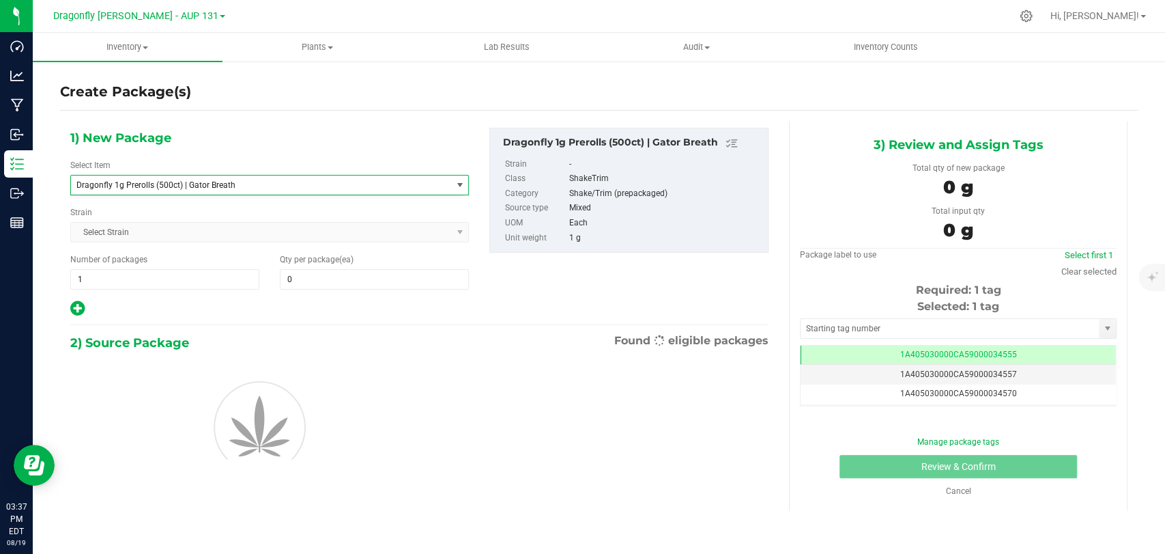
type input "0"
click at [315, 281] on span at bounding box center [374, 279] width 189 height 20
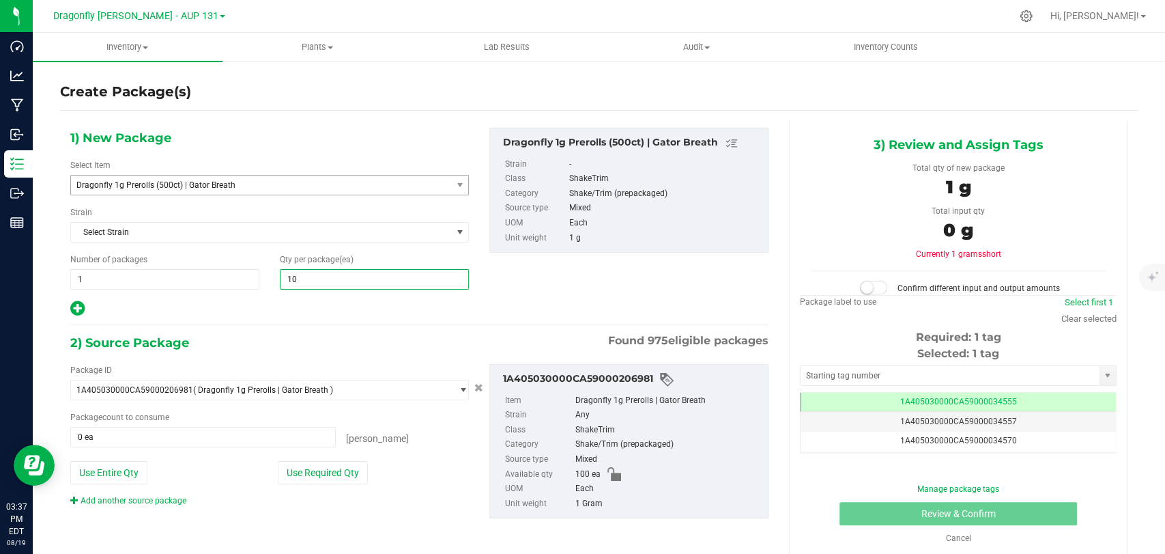
type input "100"
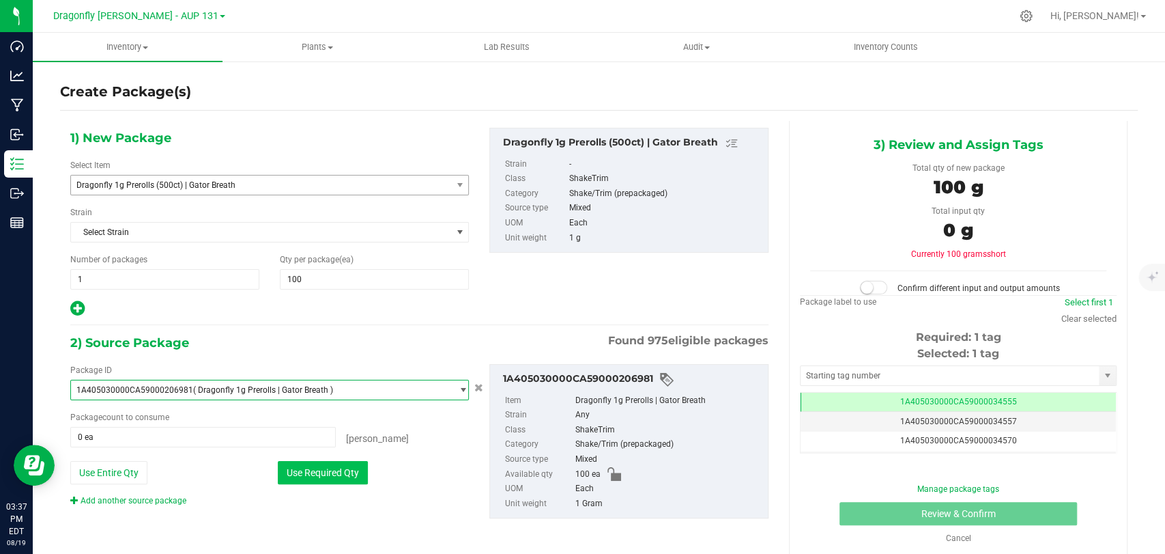
click at [337, 464] on button "Use Required Qty" at bounding box center [323, 472] width 90 height 23
type input "100 ea"
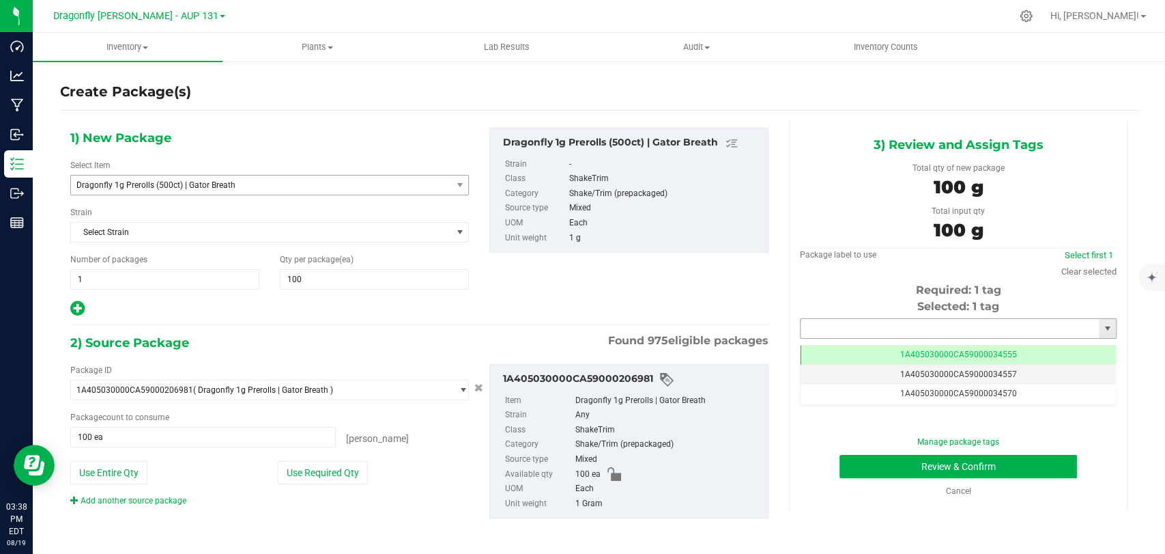
click at [1054, 330] on input "text" at bounding box center [950, 328] width 298 height 19
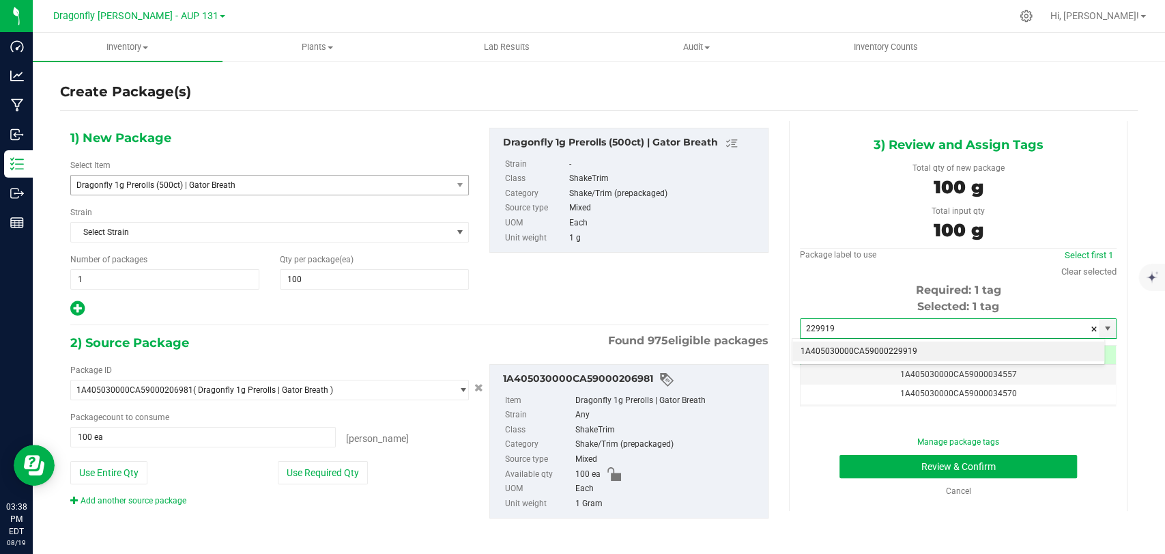
click at [976, 352] on li "1A405030000CA59000229919" at bounding box center [949, 351] width 312 height 20
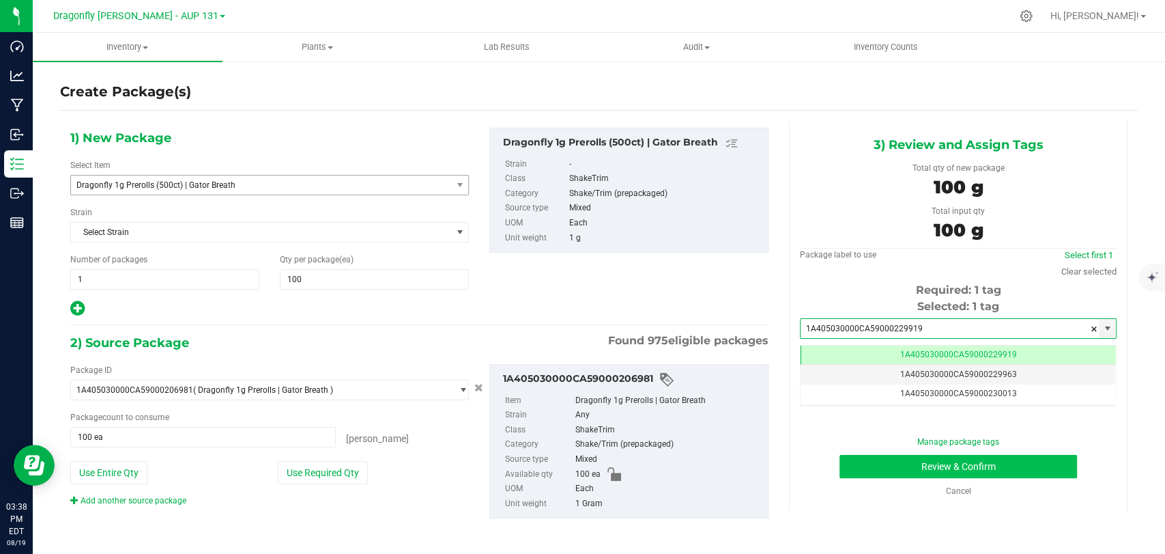
type input "1A405030000CA59000229919"
click at [937, 460] on button "Review & Confirm" at bounding box center [958, 466] width 237 height 23
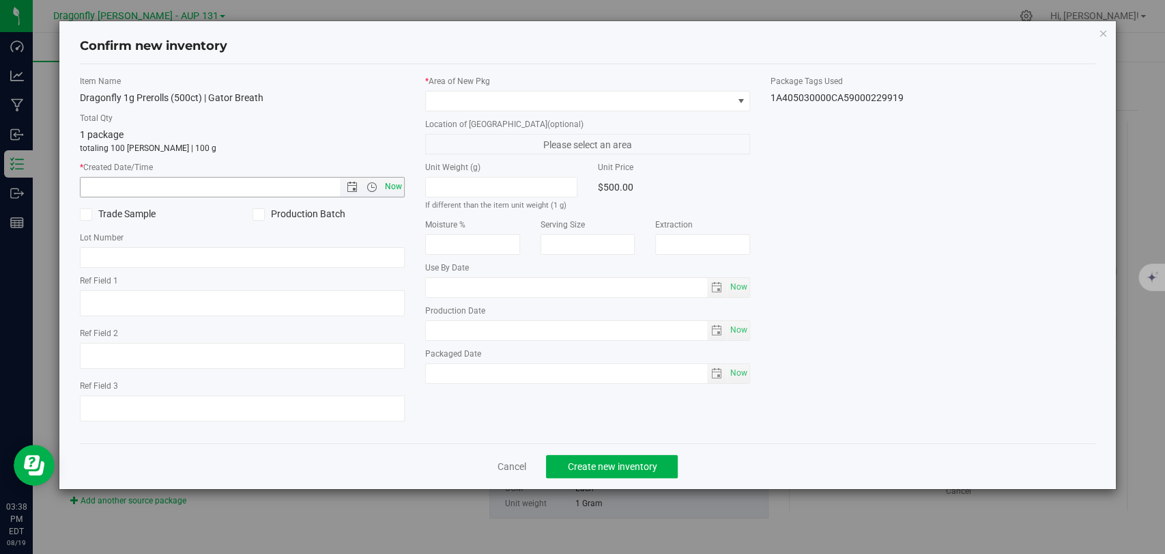
click at [392, 182] on span "Now" at bounding box center [393, 187] width 23 height 20
type input "[DATE] 3:38 PM"
click at [451, 102] on span at bounding box center [579, 100] width 307 height 19
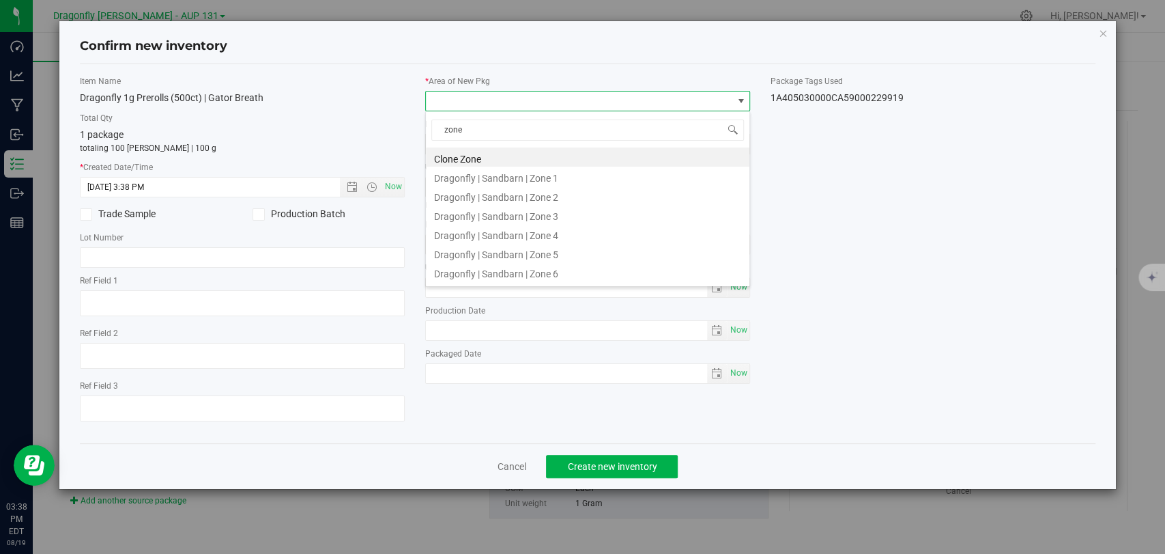
type input "zone 1"
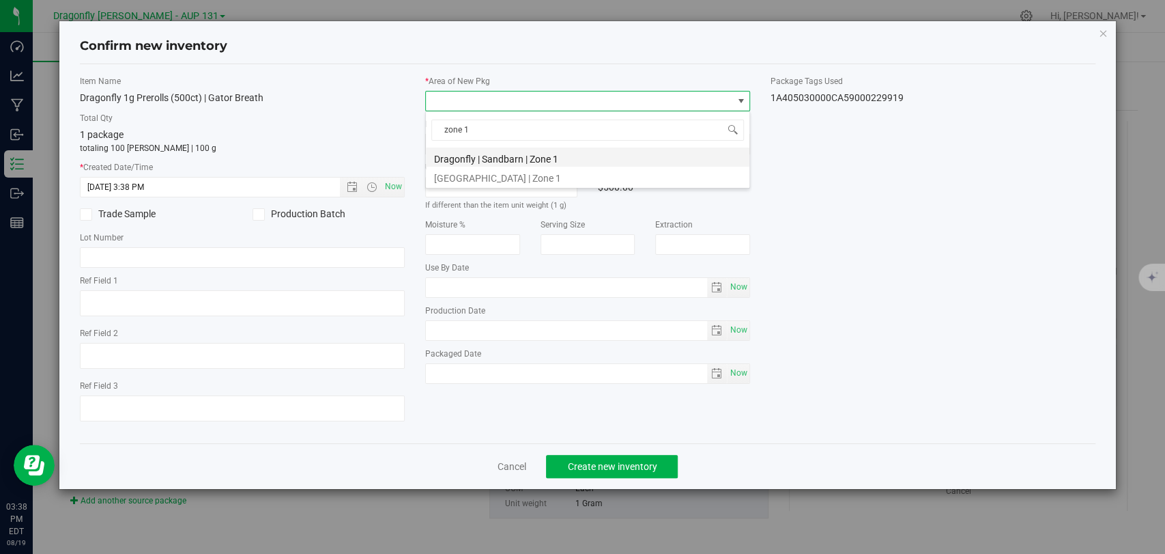
click at [511, 151] on li "Dragonfly | Sandbarn | Zone 1" at bounding box center [588, 156] width 324 height 19
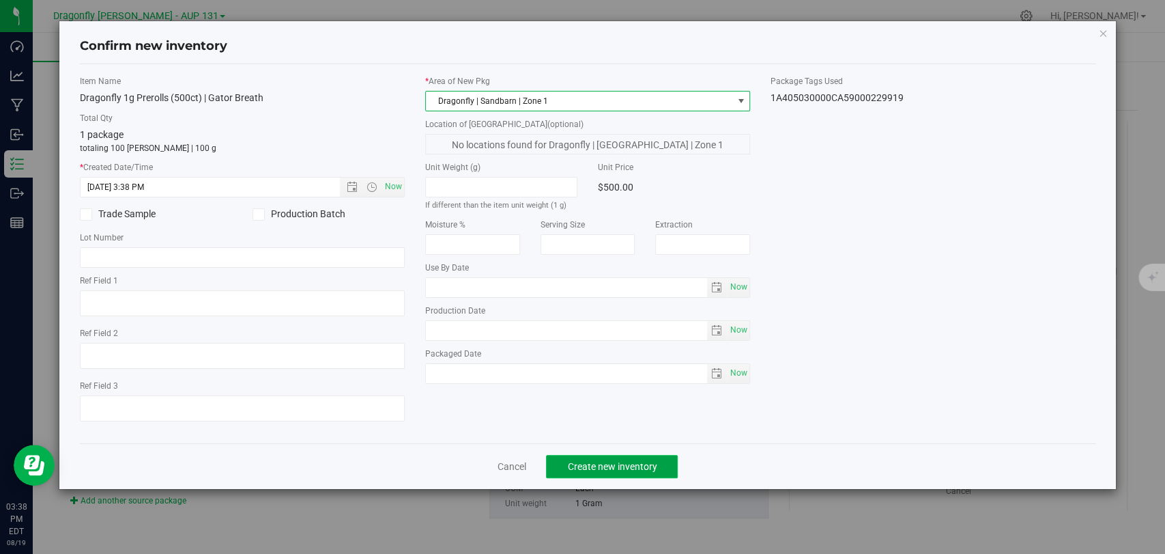
click at [657, 458] on button "Create new inventory" at bounding box center [612, 466] width 132 height 23
